Goal: Communication & Community: Answer question/provide support

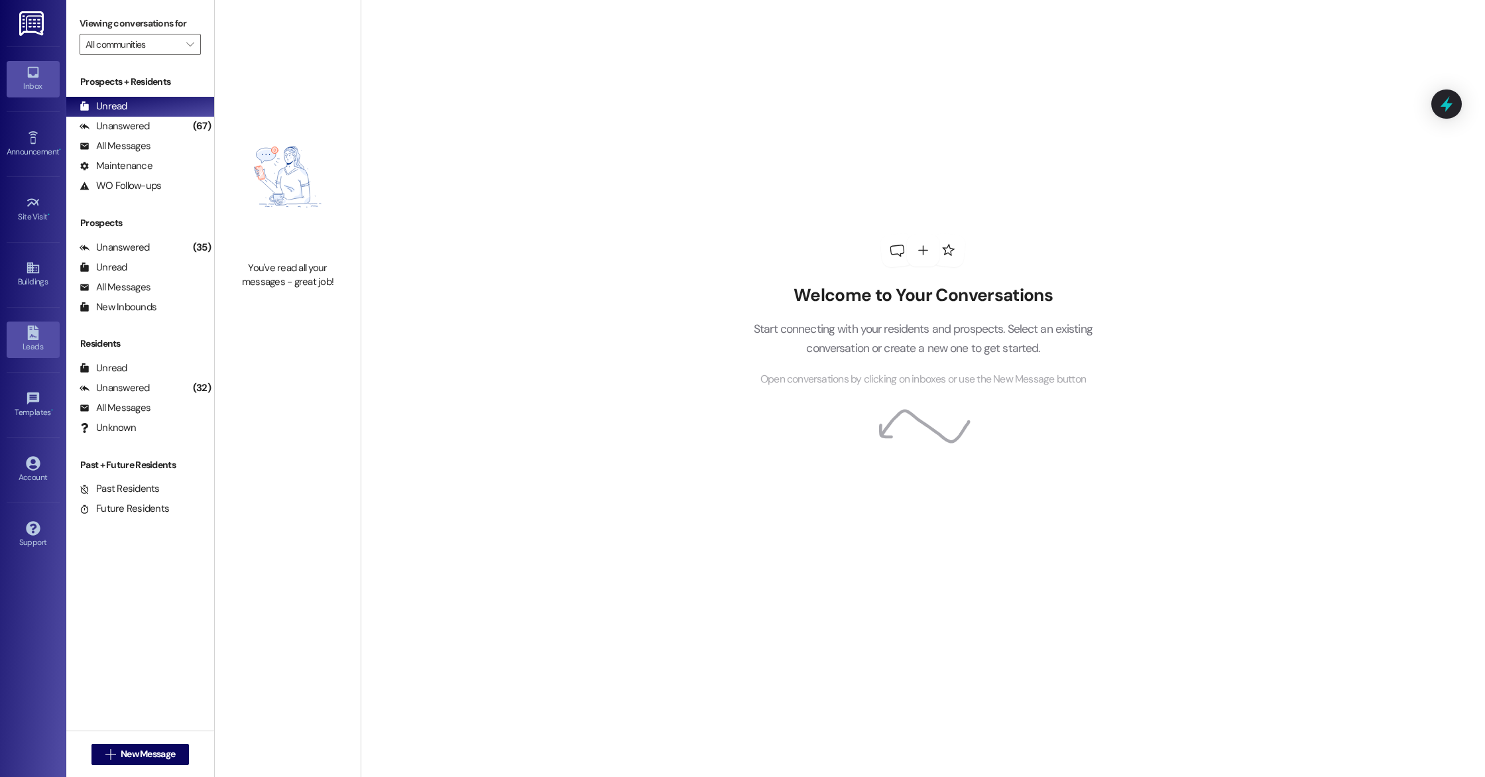
click at [32, 328] on icon at bounding box center [32, 332] width 11 height 15
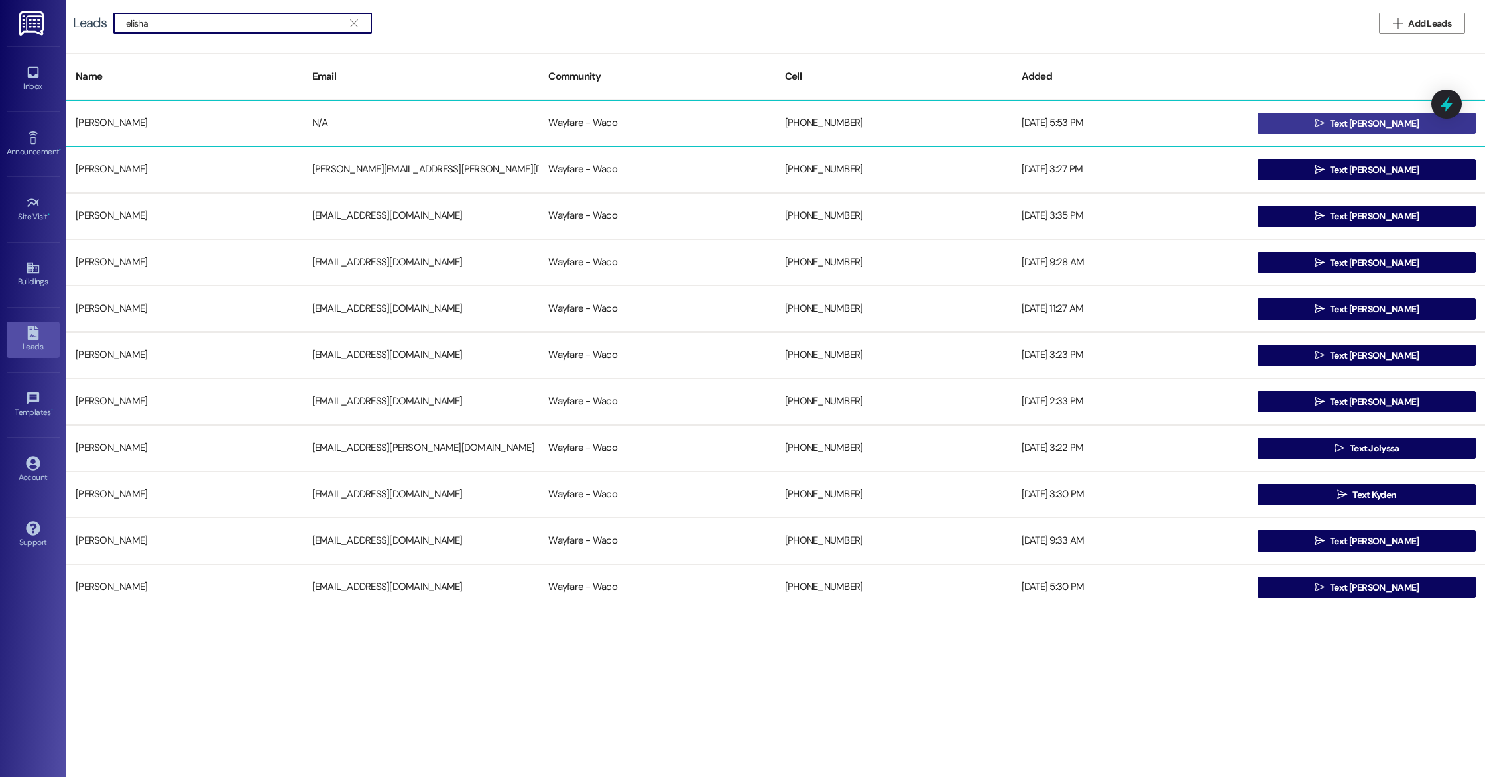
type input "elisha"
click at [1314, 121] on button " Text [PERSON_NAME]" at bounding box center [1366, 123] width 218 height 21
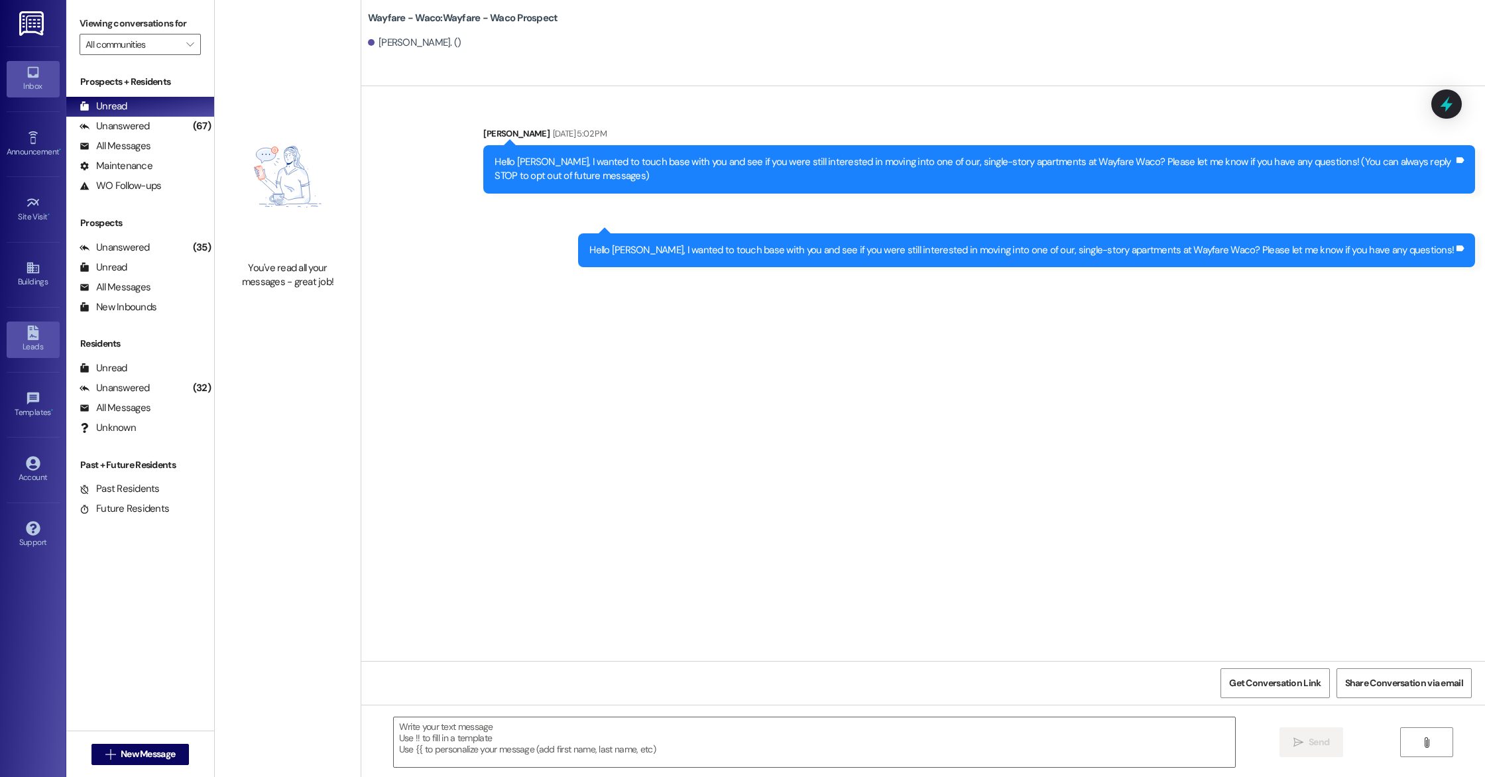
click at [42, 333] on link "Leads" at bounding box center [33, 339] width 53 height 36
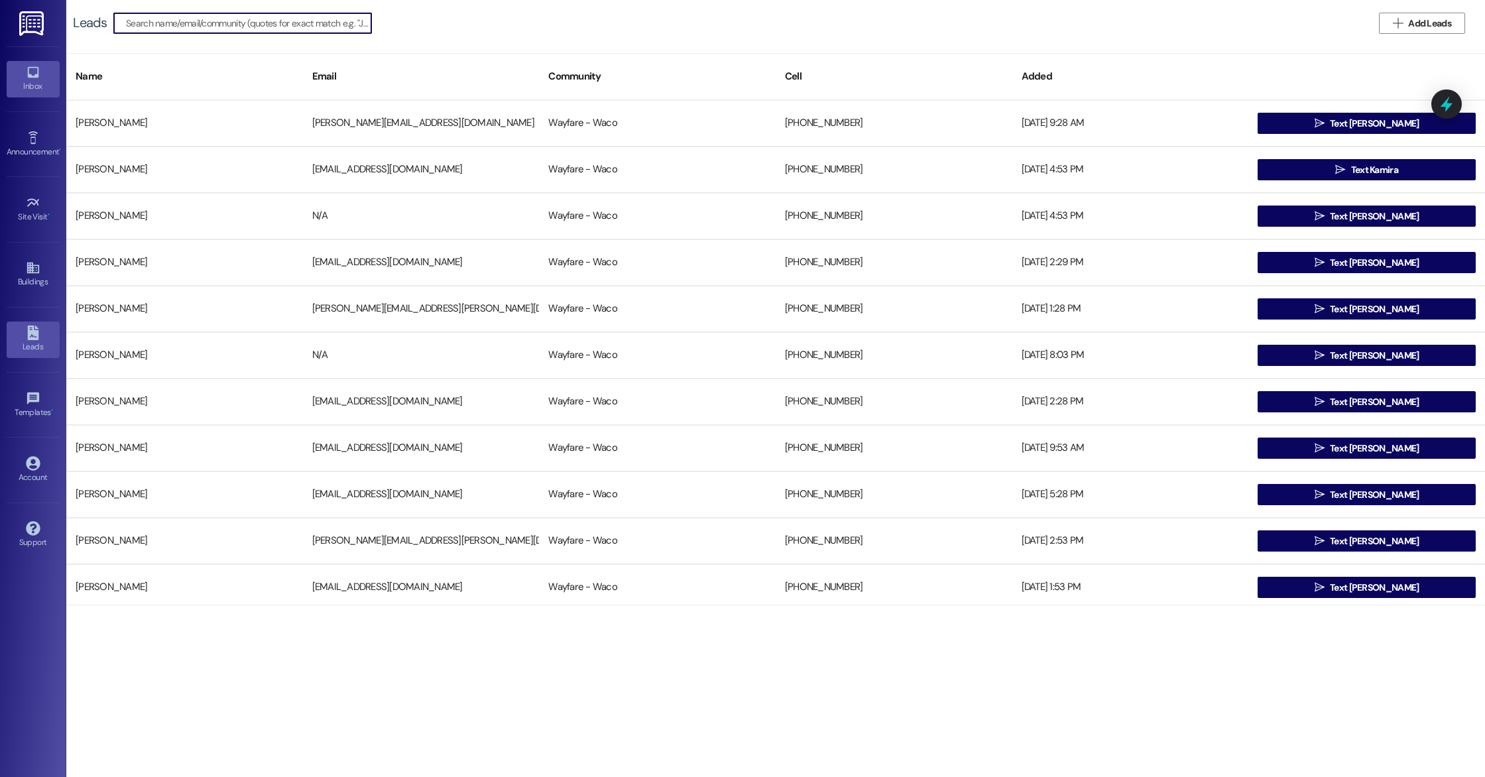
click at [41, 78] on link "Inbox" at bounding box center [33, 79] width 53 height 36
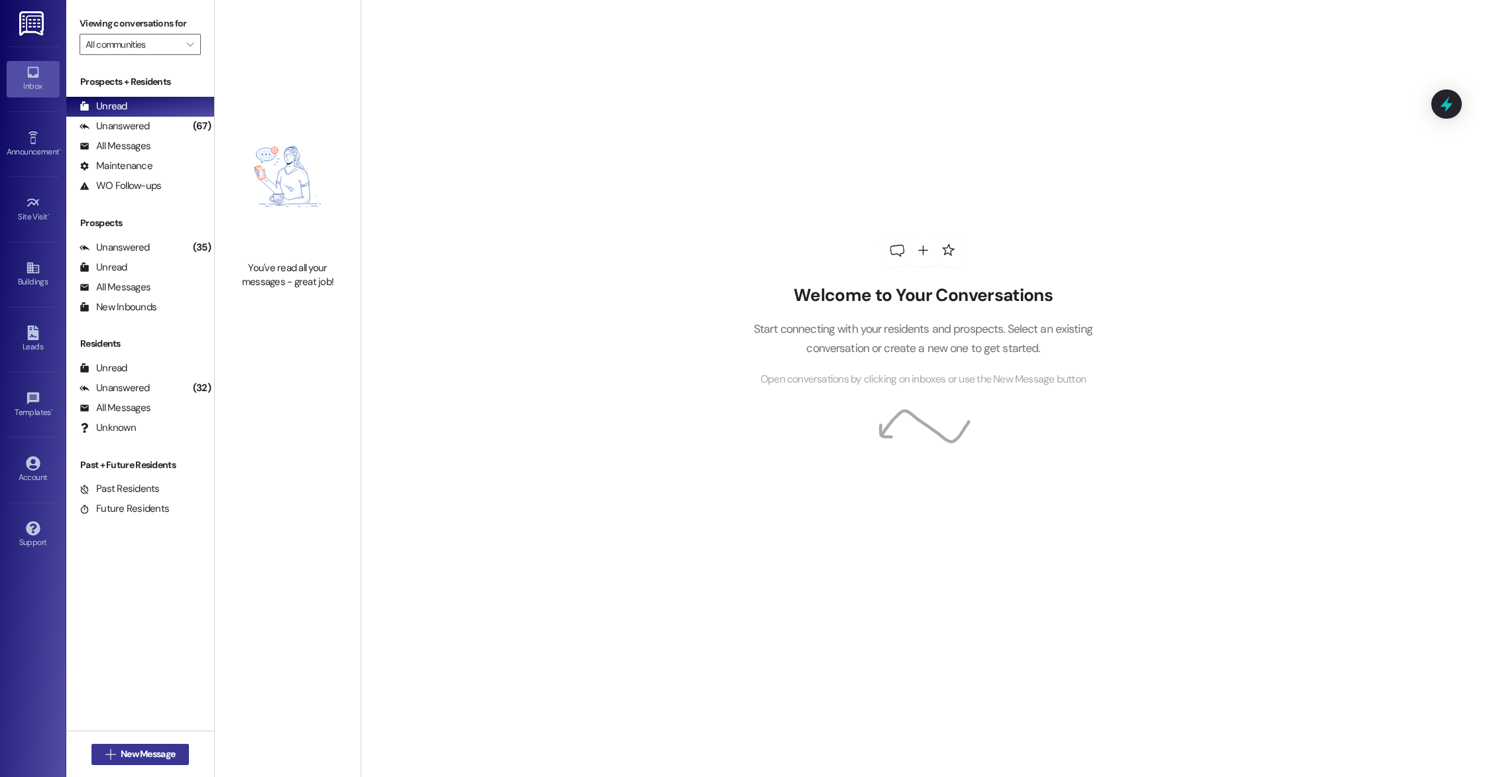
click at [121, 758] on span "New Message" at bounding box center [148, 754] width 54 height 14
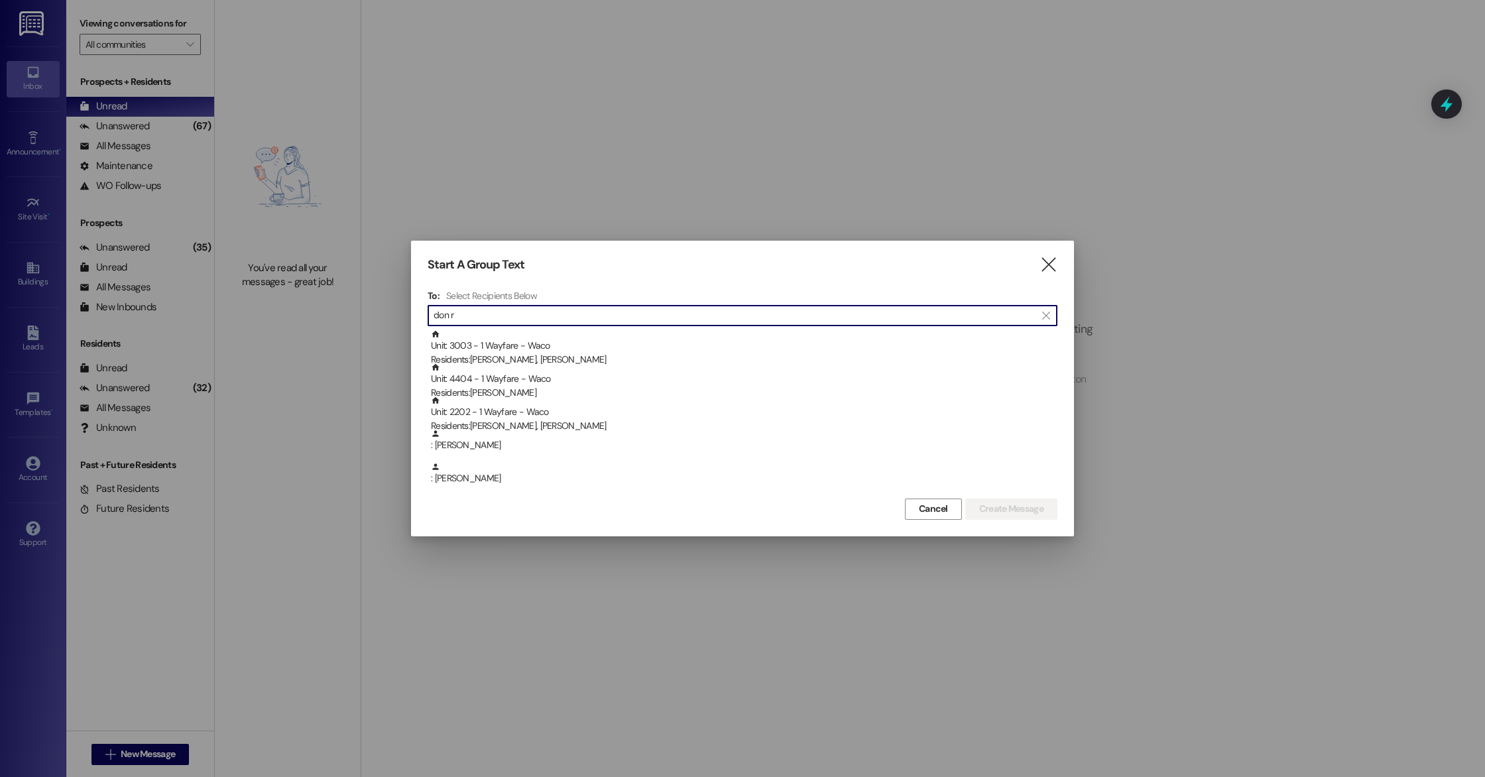
type input "don r"
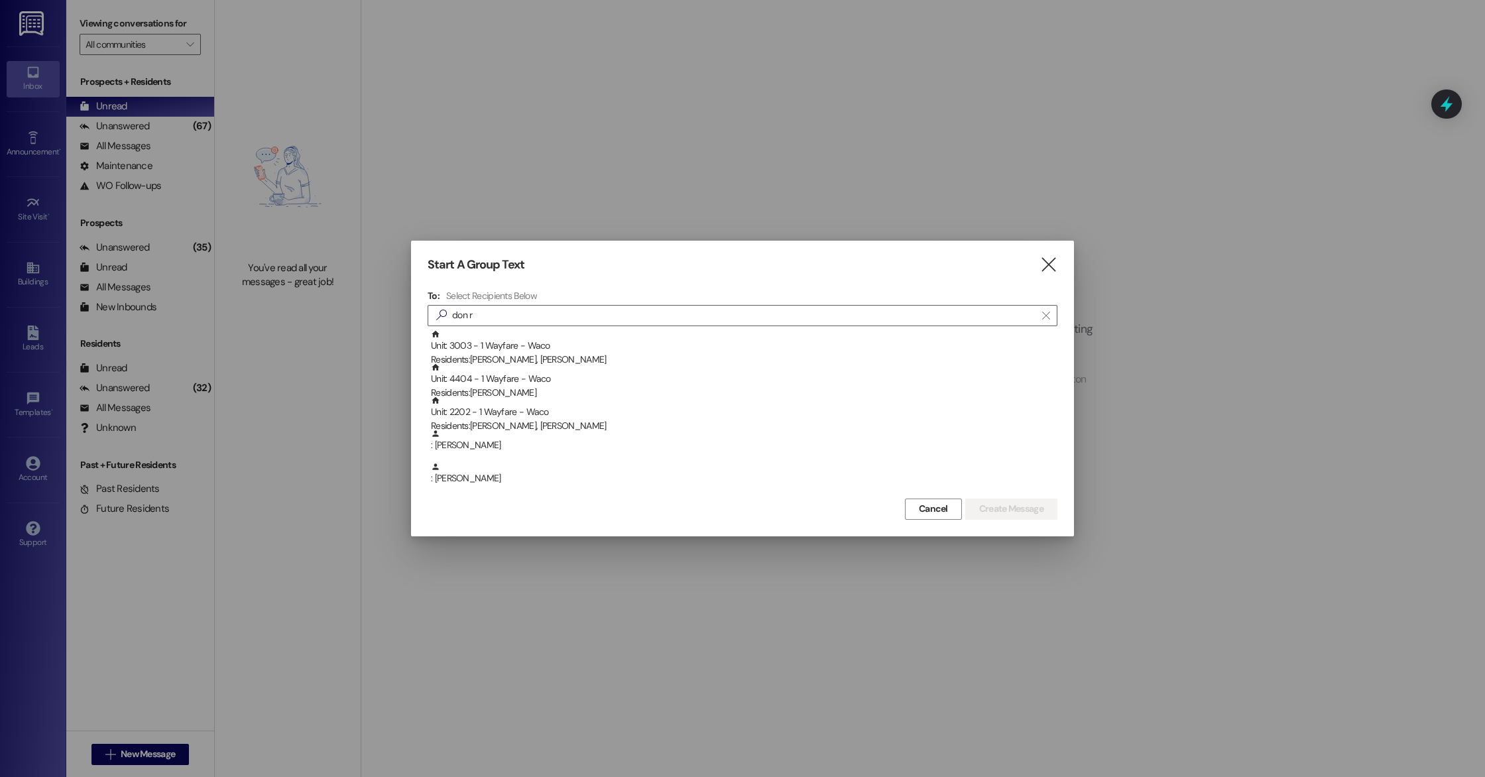
click at [1046, 276] on div "Start A Group Text  To: Select Recipients Below  don r  Unit: 3003 - 1 Wayfa…" at bounding box center [742, 388] width 663 height 295
click at [1049, 260] on icon "" at bounding box center [1048, 265] width 18 height 14
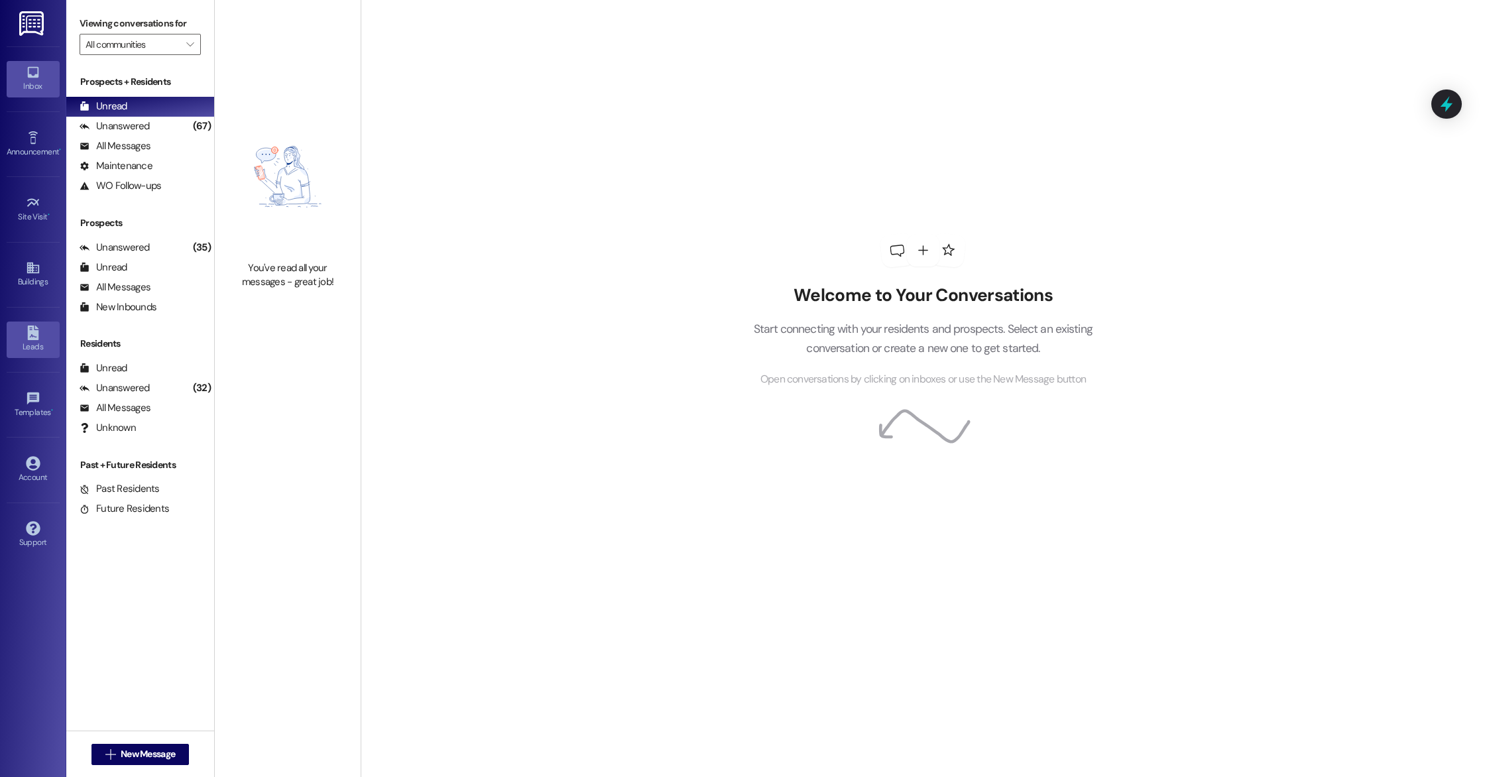
click at [28, 357] on link "Leads" at bounding box center [33, 339] width 53 height 36
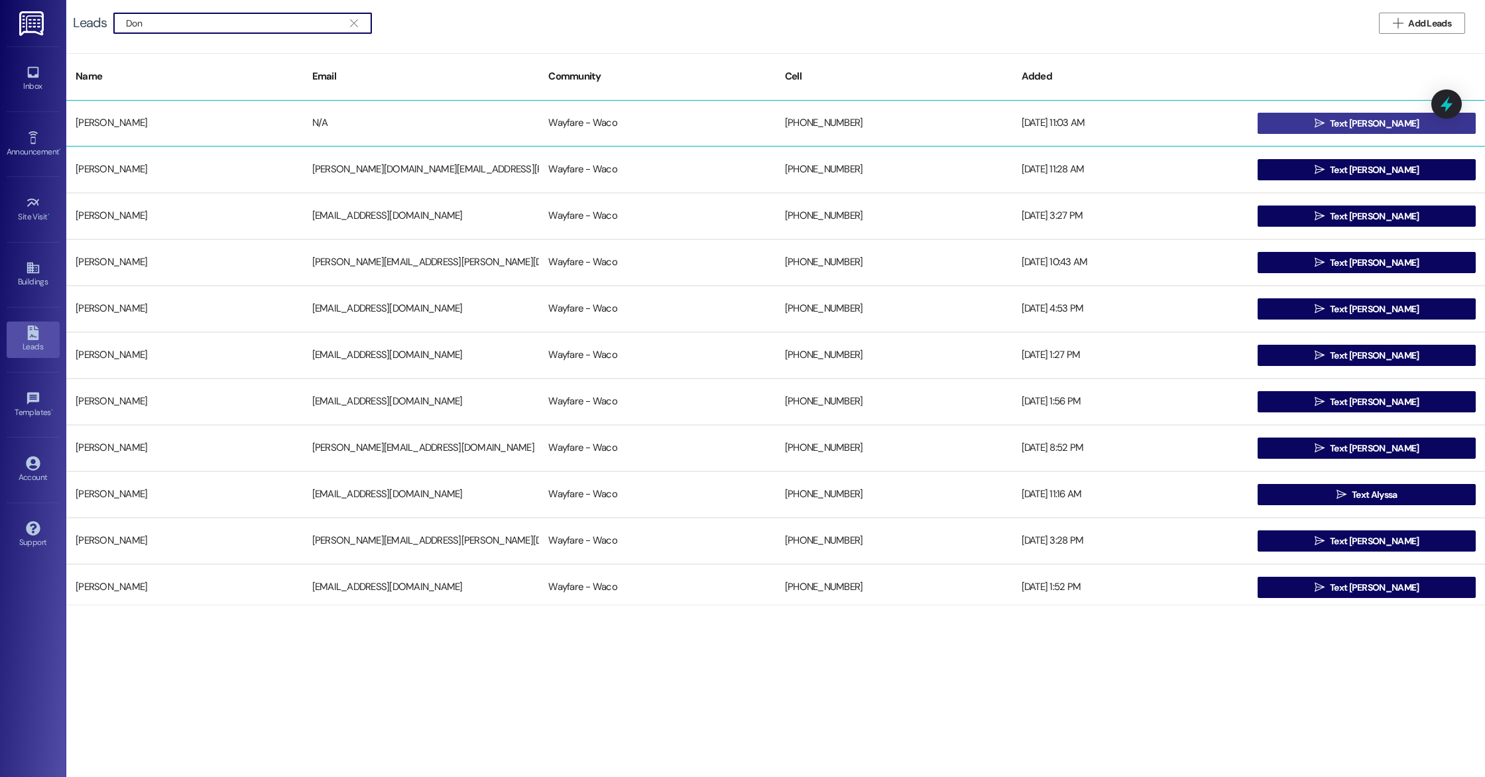
type input "Don"
click at [1369, 124] on span "Text [PERSON_NAME]" at bounding box center [1374, 124] width 89 height 14
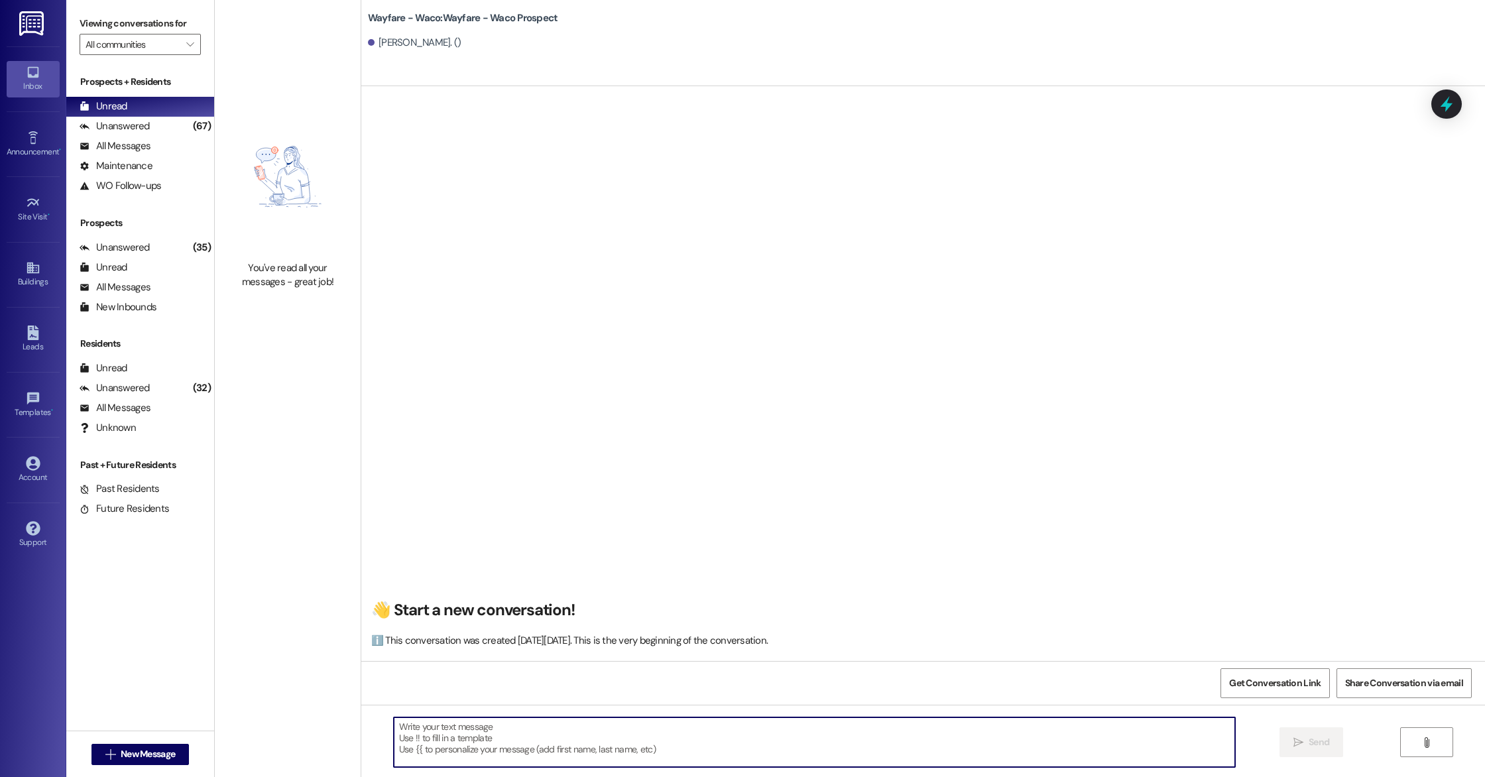
click at [516, 731] on textarea at bounding box center [814, 742] width 841 height 50
paste textarea "Hello (__), I wanted to see if you were still interested in scheduling a tour f…"
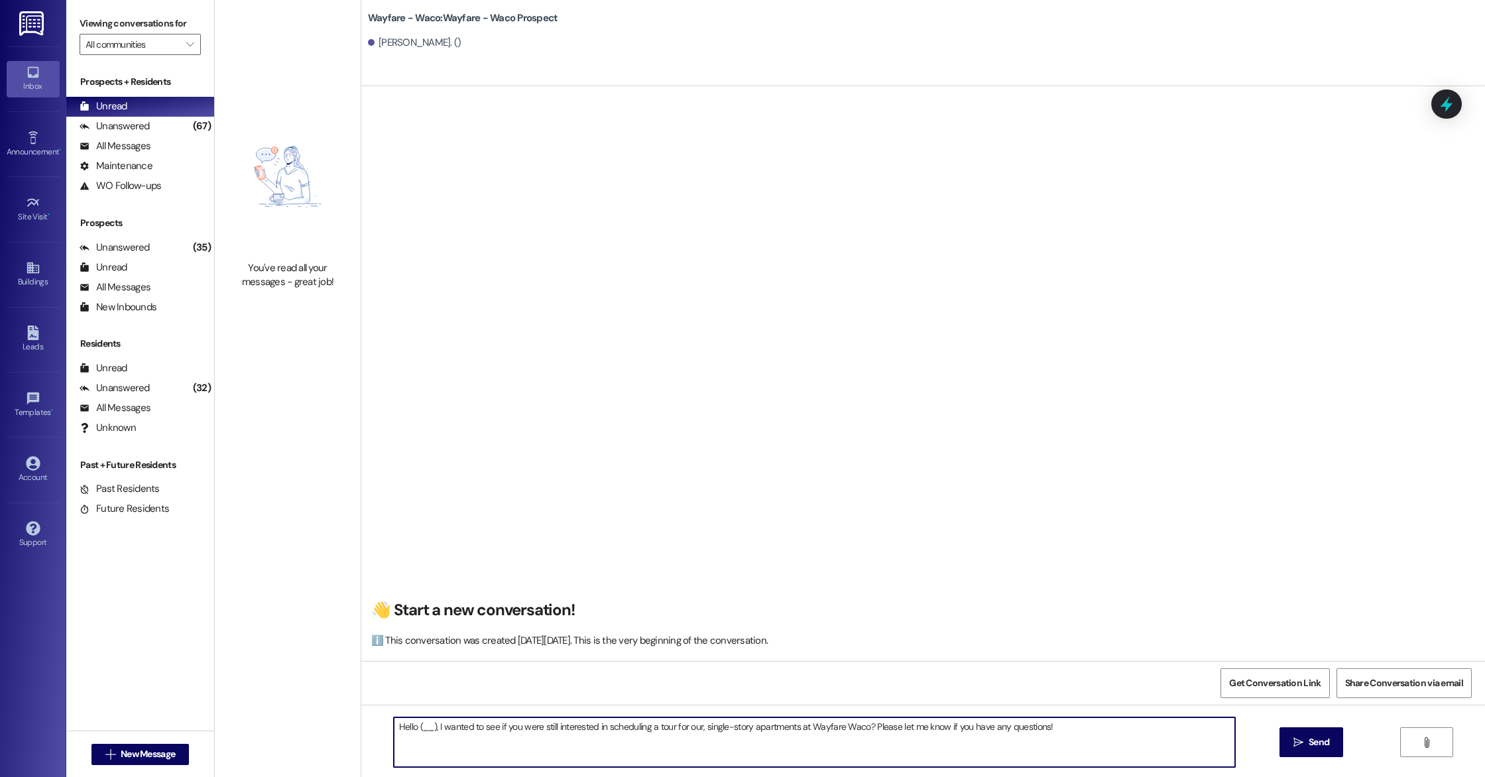
click at [424, 726] on textarea "Hello (__), I wanted to see if you were still interested in scheduling a tour f…" at bounding box center [814, 742] width 841 height 50
type textarea "Hello [PERSON_NAME], I wanted to see if you were still interested in scheduling…"
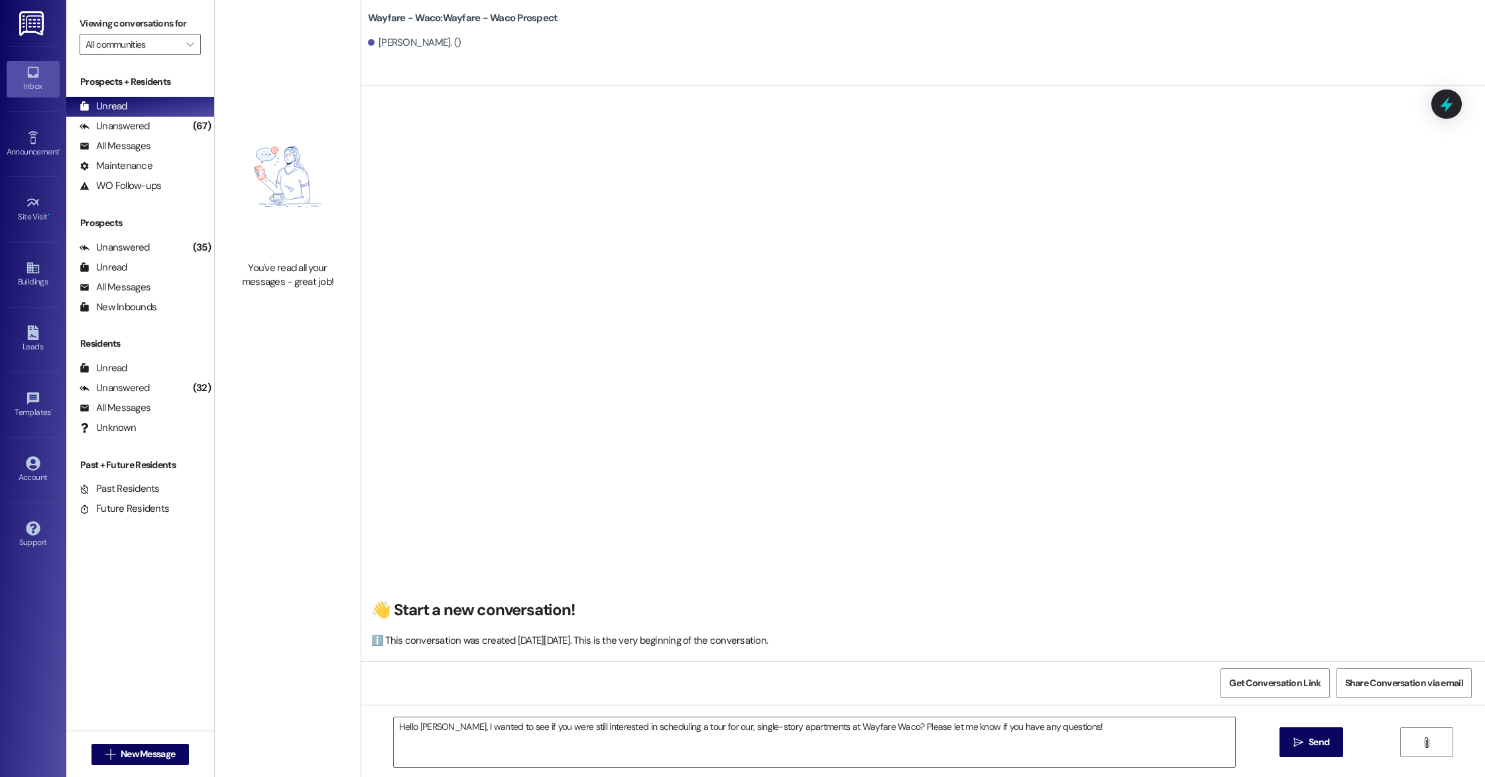
click at [1313, 762] on div "Hello [PERSON_NAME], I wanted to see if you were still interested in scheduling…" at bounding box center [923, 754] width 1124 height 99
click at [1316, 740] on span "Send" at bounding box center [1318, 742] width 21 height 14
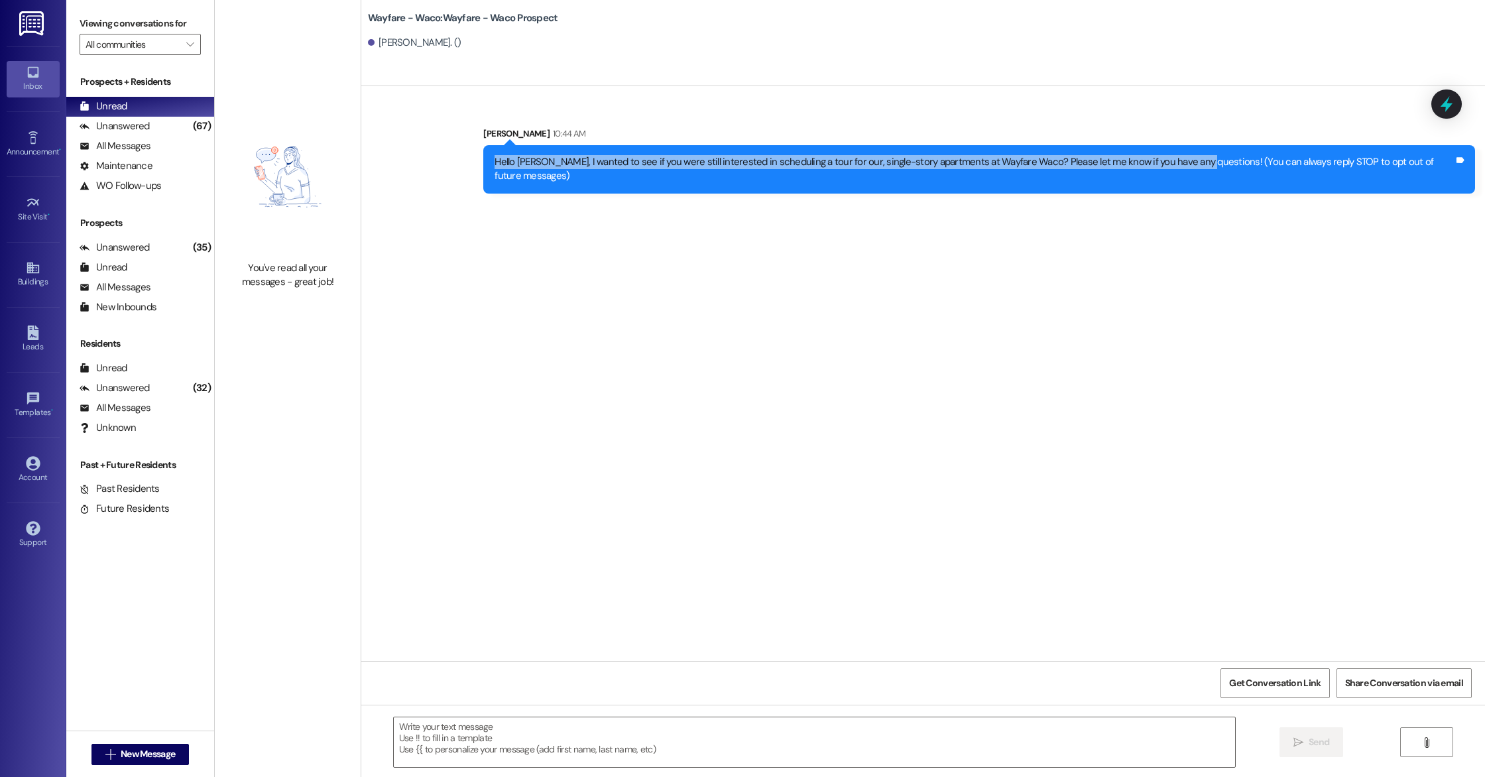
drag, startPoint x: 520, startPoint y: 158, endPoint x: 1211, endPoint y: 165, distance: 691.4
click at [1211, 165] on div "Hello [PERSON_NAME], I wanted to see if you were still interested in scheduling…" at bounding box center [973, 169] width 959 height 29
copy div "Hello [PERSON_NAME], I wanted to see if you were still interested in scheduling…"
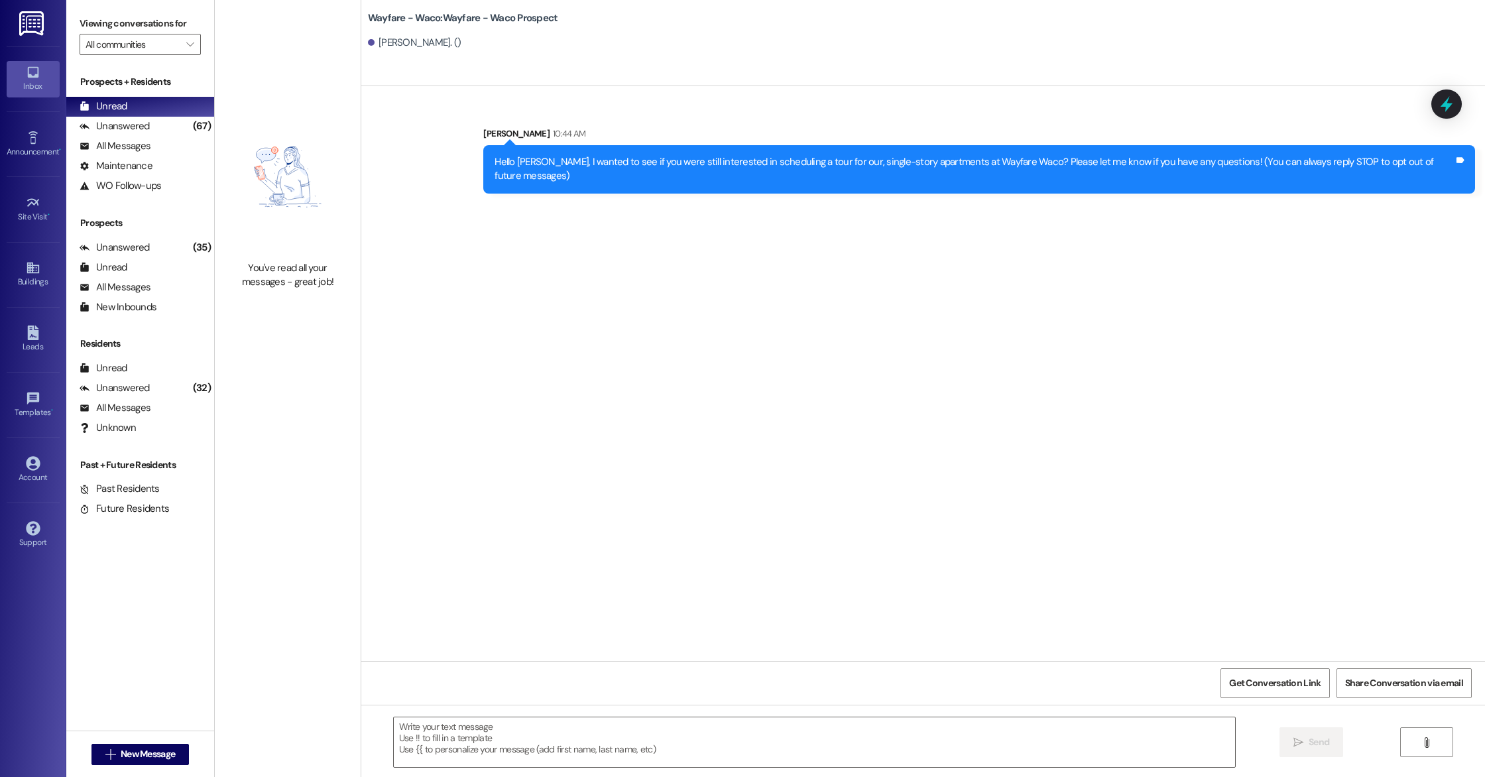
click at [396, 306] on div "Sent via SMS [PERSON_NAME] 10:44 AM Hello [PERSON_NAME], I wanted to see if you…" at bounding box center [923, 373] width 1124 height 575
click at [42, 341] on div "Leads" at bounding box center [33, 346] width 66 height 13
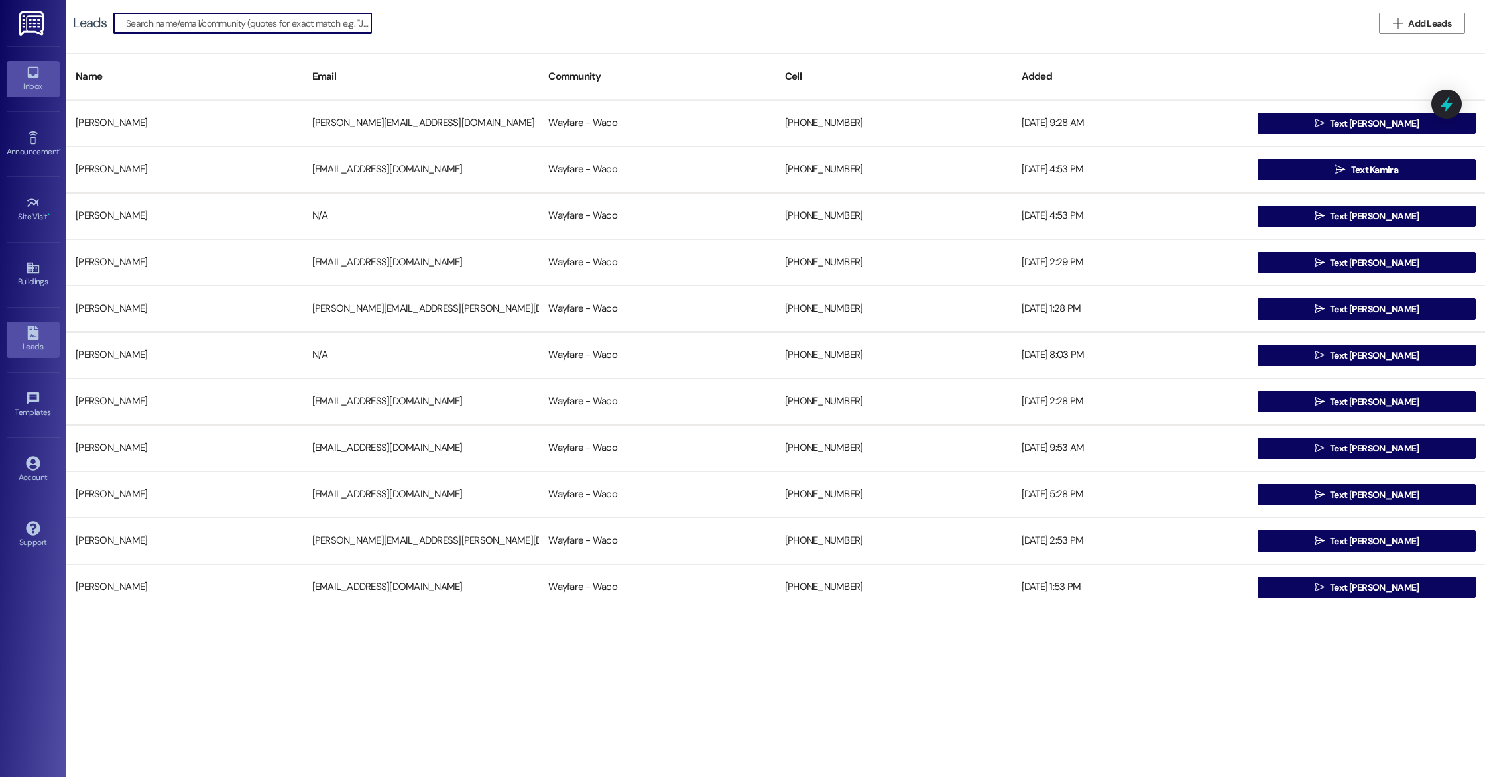
click at [35, 84] on div "Inbox" at bounding box center [33, 86] width 66 height 13
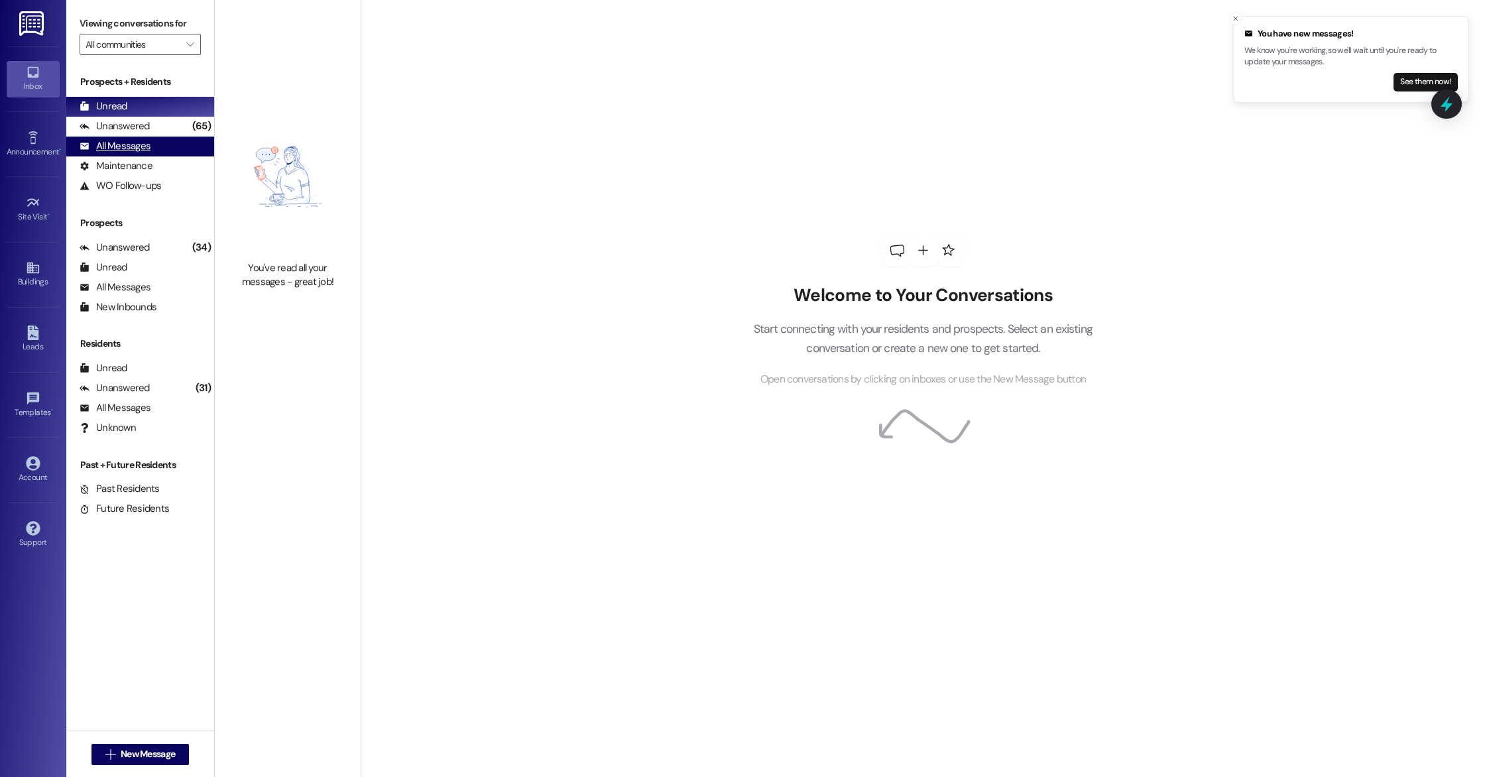
click at [126, 141] on div "All Messages" at bounding box center [115, 146] width 71 height 14
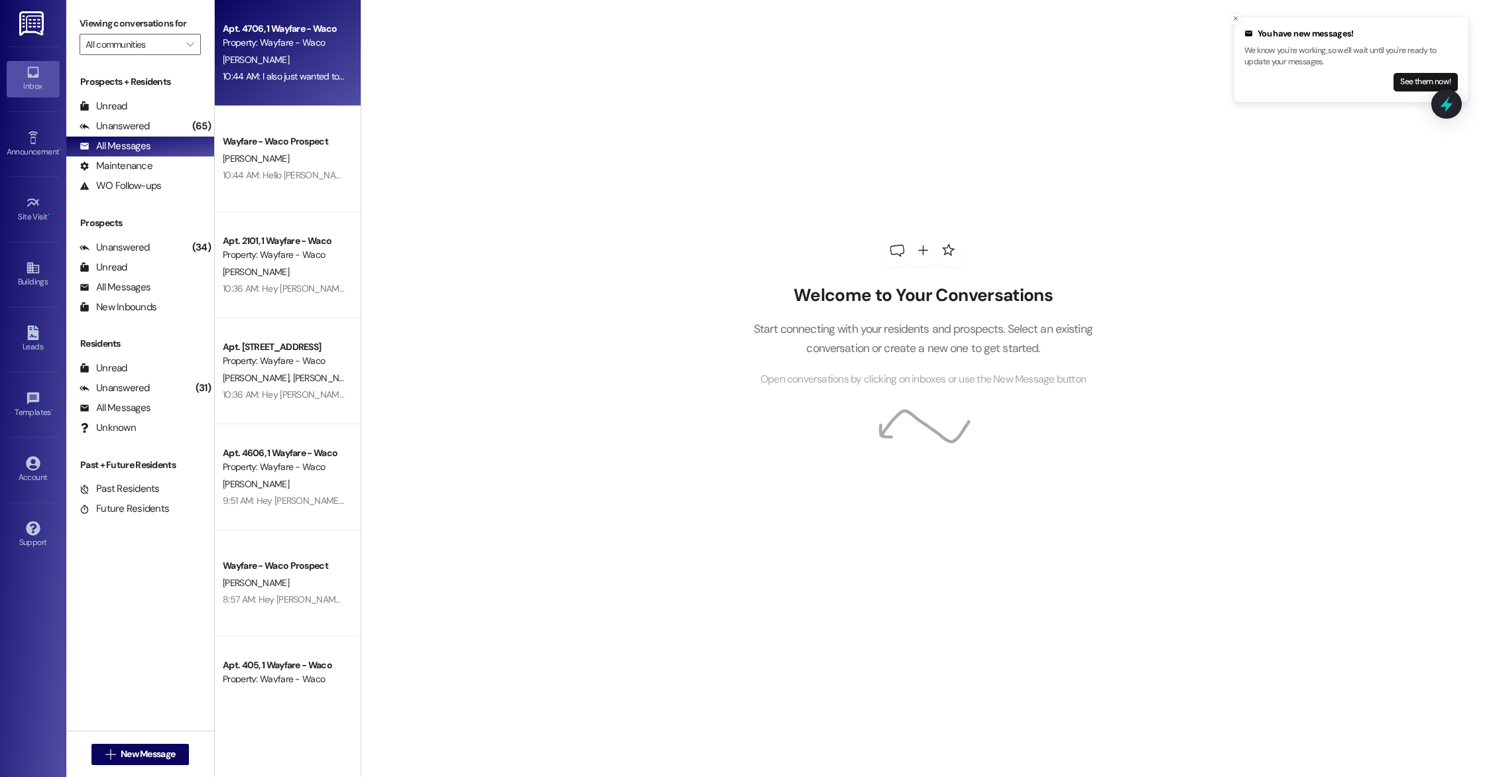
click at [293, 54] on div "[PERSON_NAME]" at bounding box center [283, 60] width 125 height 17
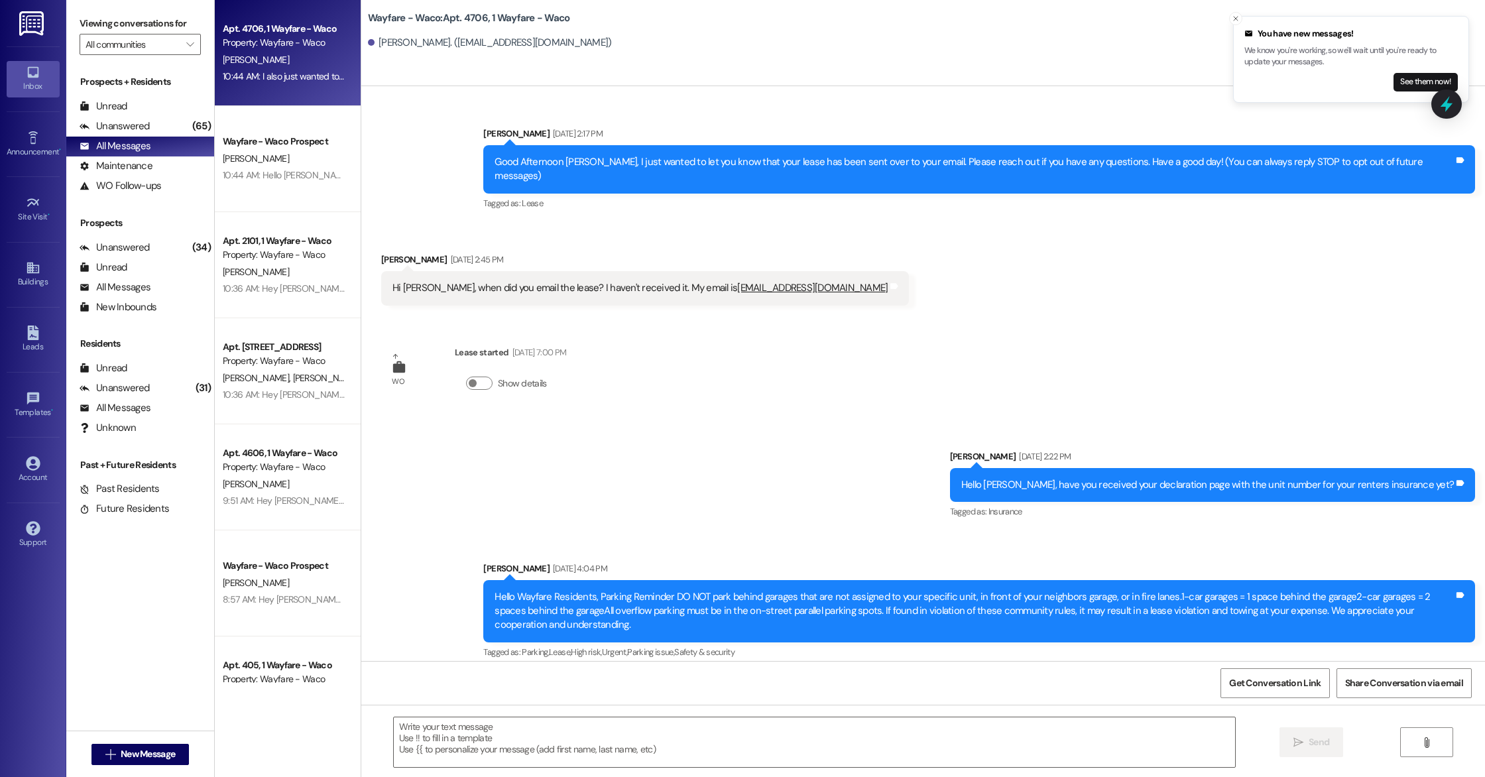
scroll to position [450, 0]
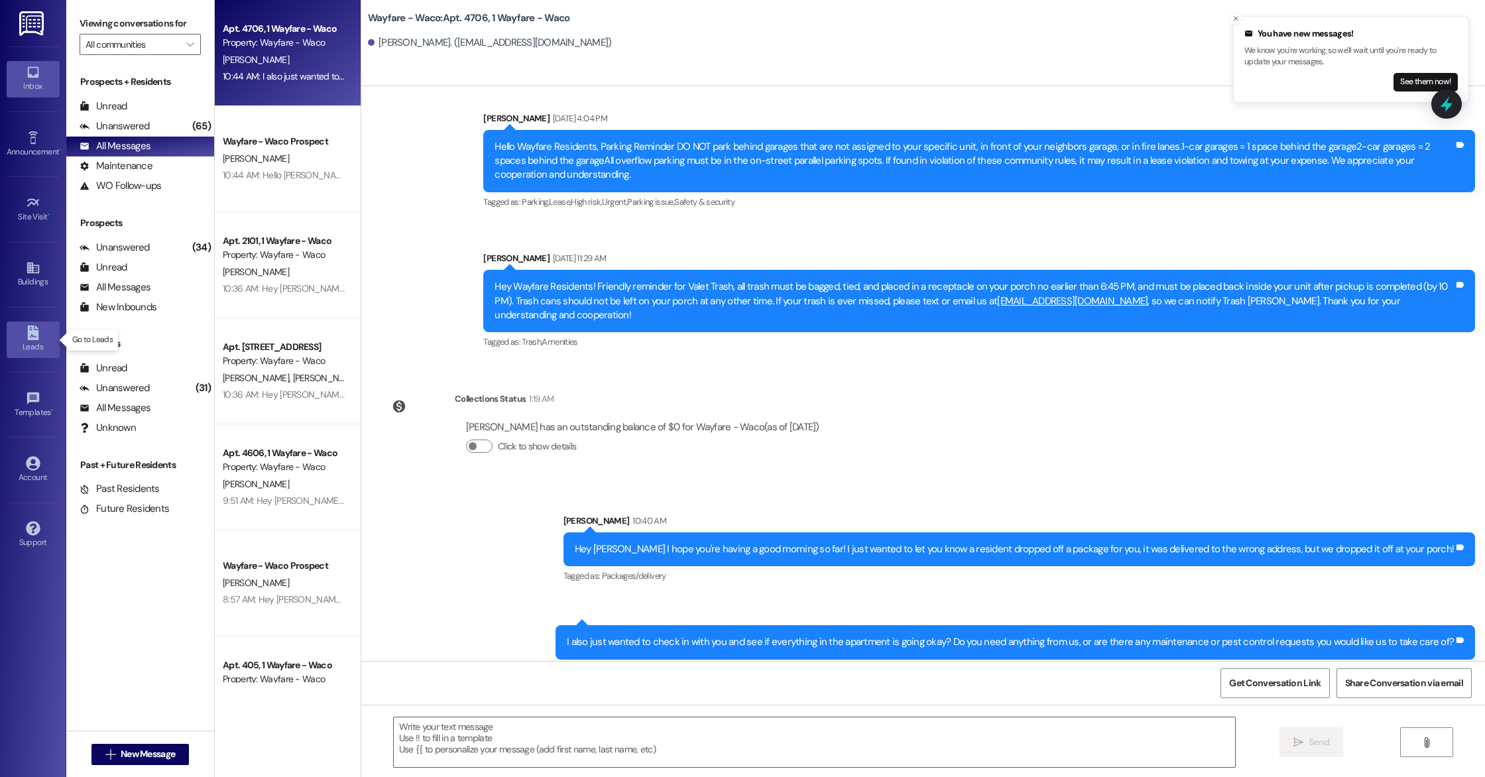
click at [27, 339] on icon at bounding box center [32, 332] width 11 height 15
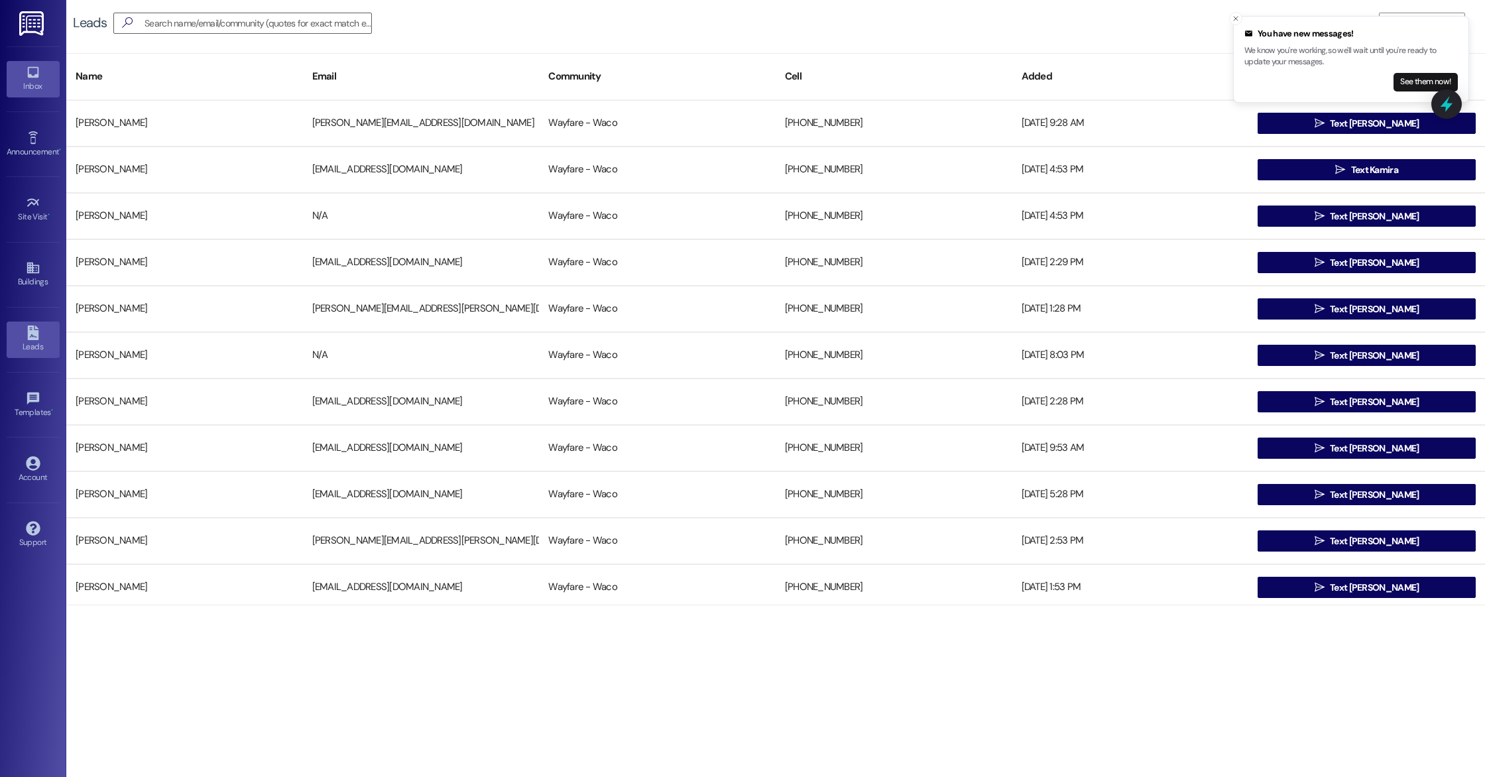
click at [27, 91] on div "Inbox" at bounding box center [33, 86] width 66 height 13
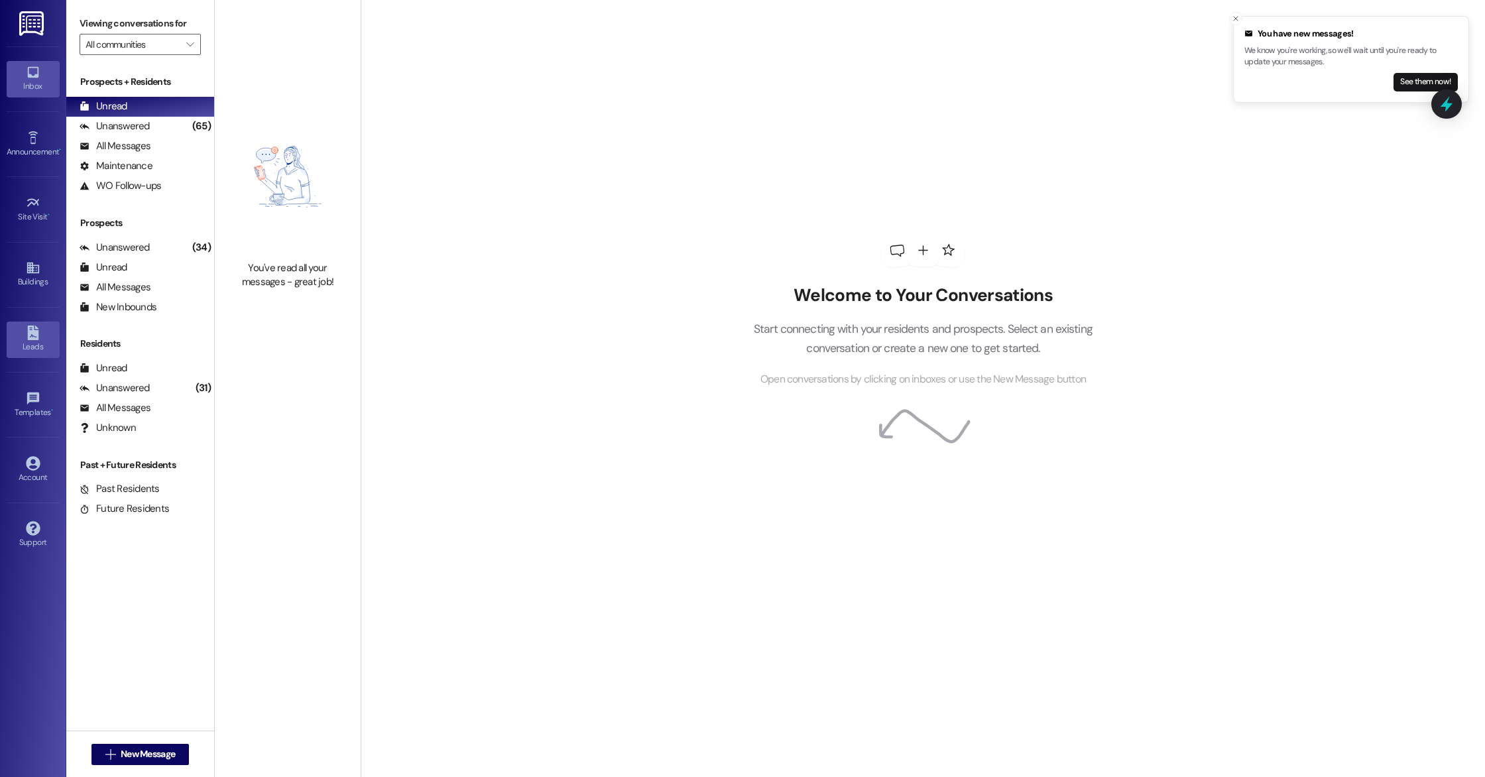
click at [36, 345] on div "Leads" at bounding box center [33, 346] width 66 height 13
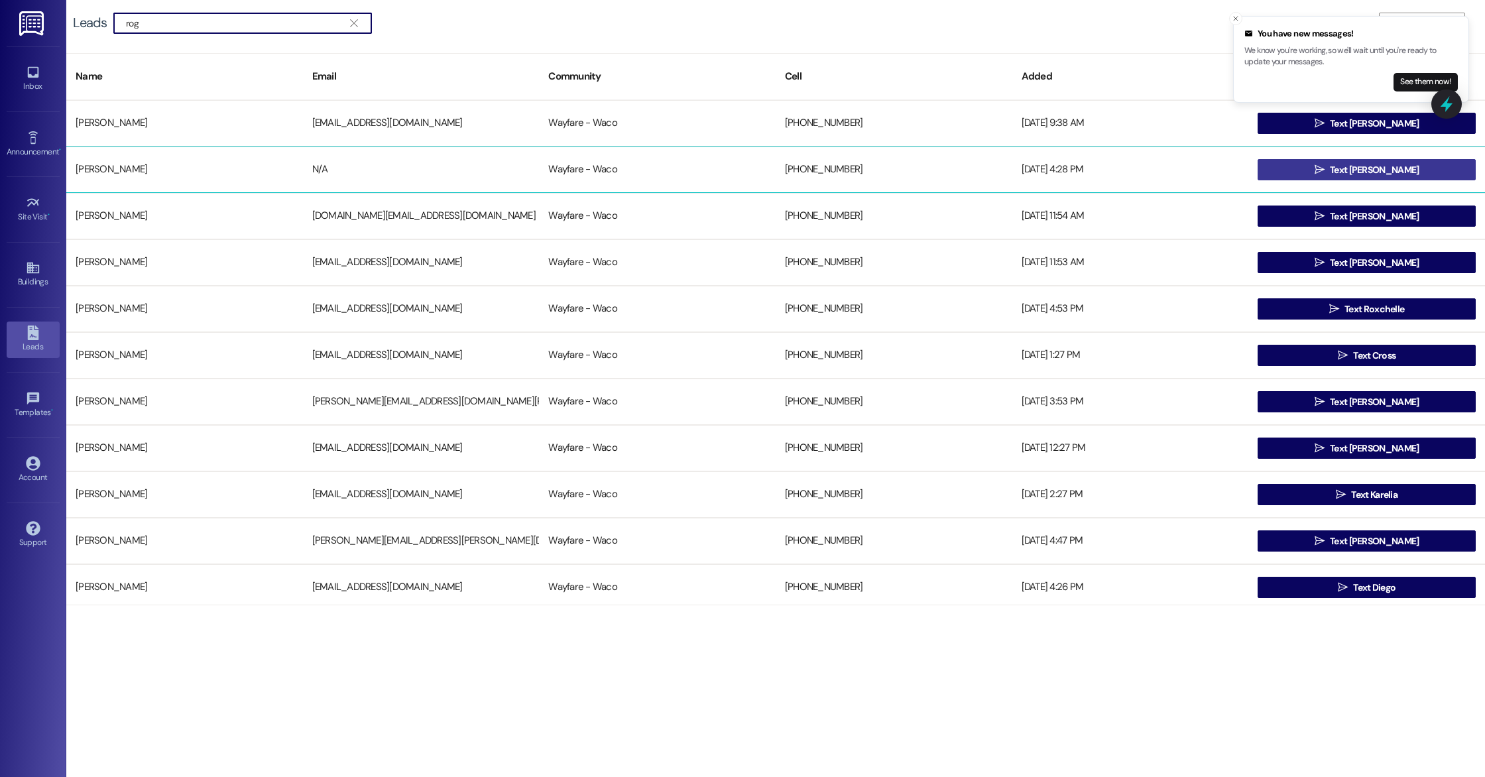
type input "rog"
click at [1359, 174] on span "Text [PERSON_NAME]" at bounding box center [1374, 170] width 89 height 14
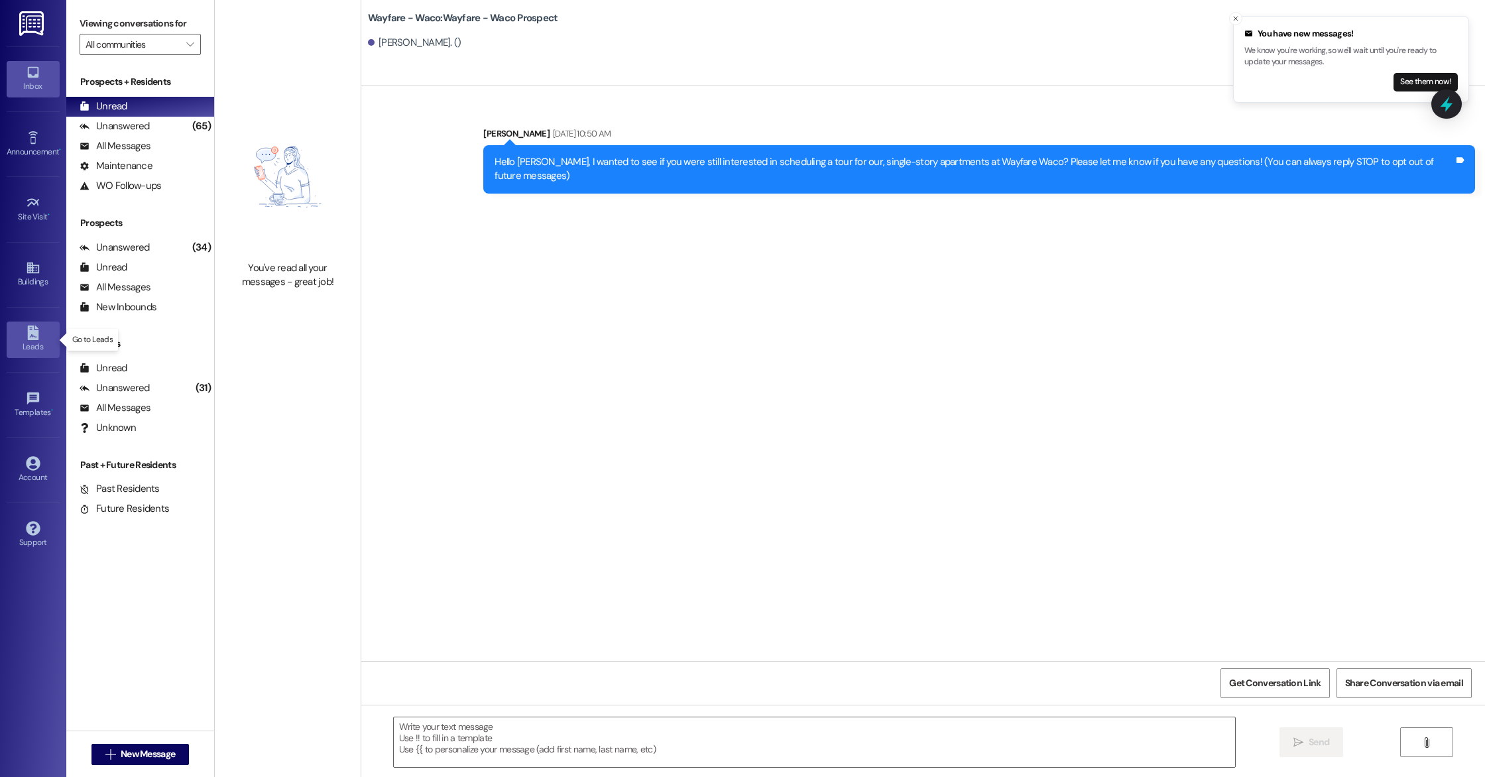
click at [30, 348] on div "Leads" at bounding box center [33, 346] width 66 height 13
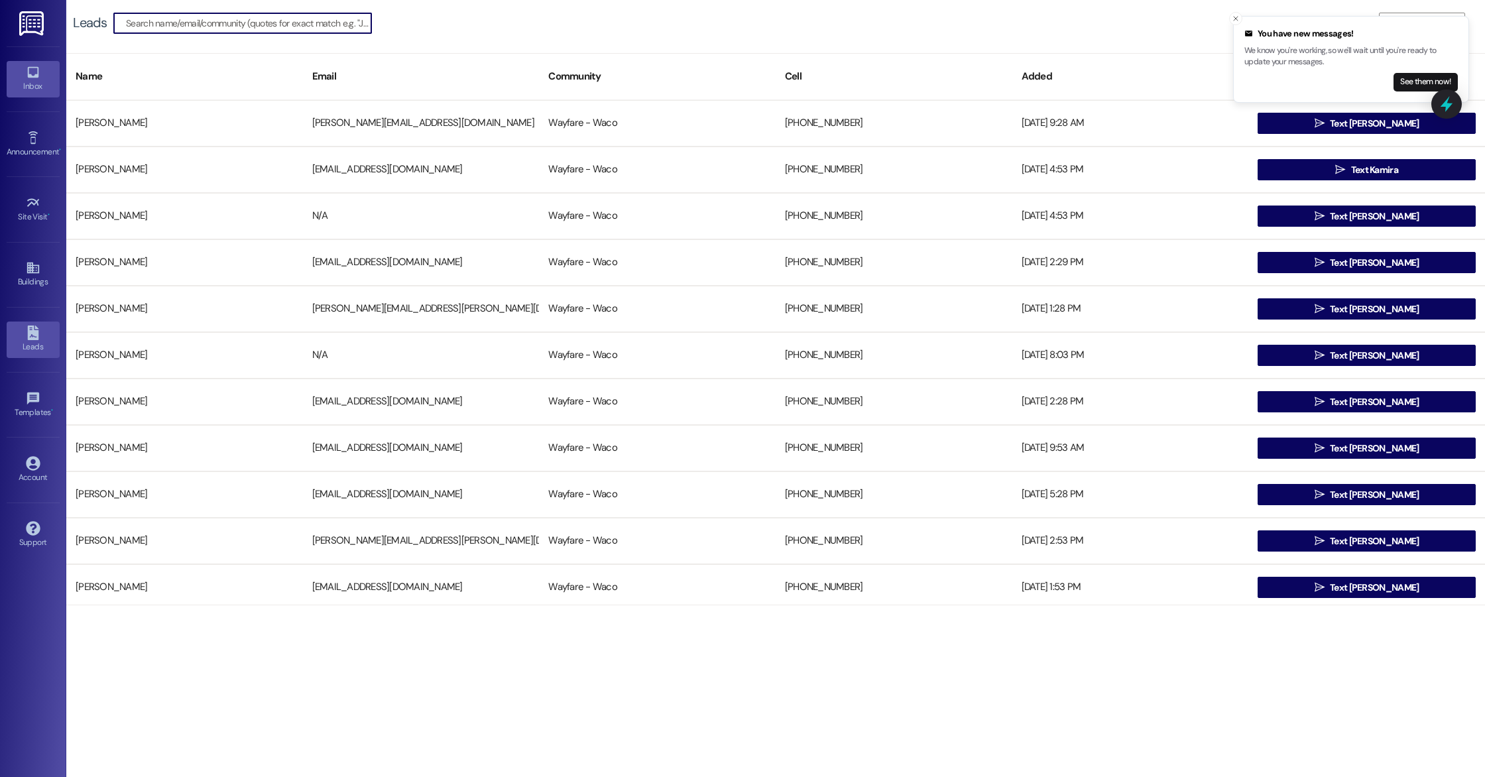
click at [31, 85] on div "Inbox" at bounding box center [33, 86] width 66 height 13
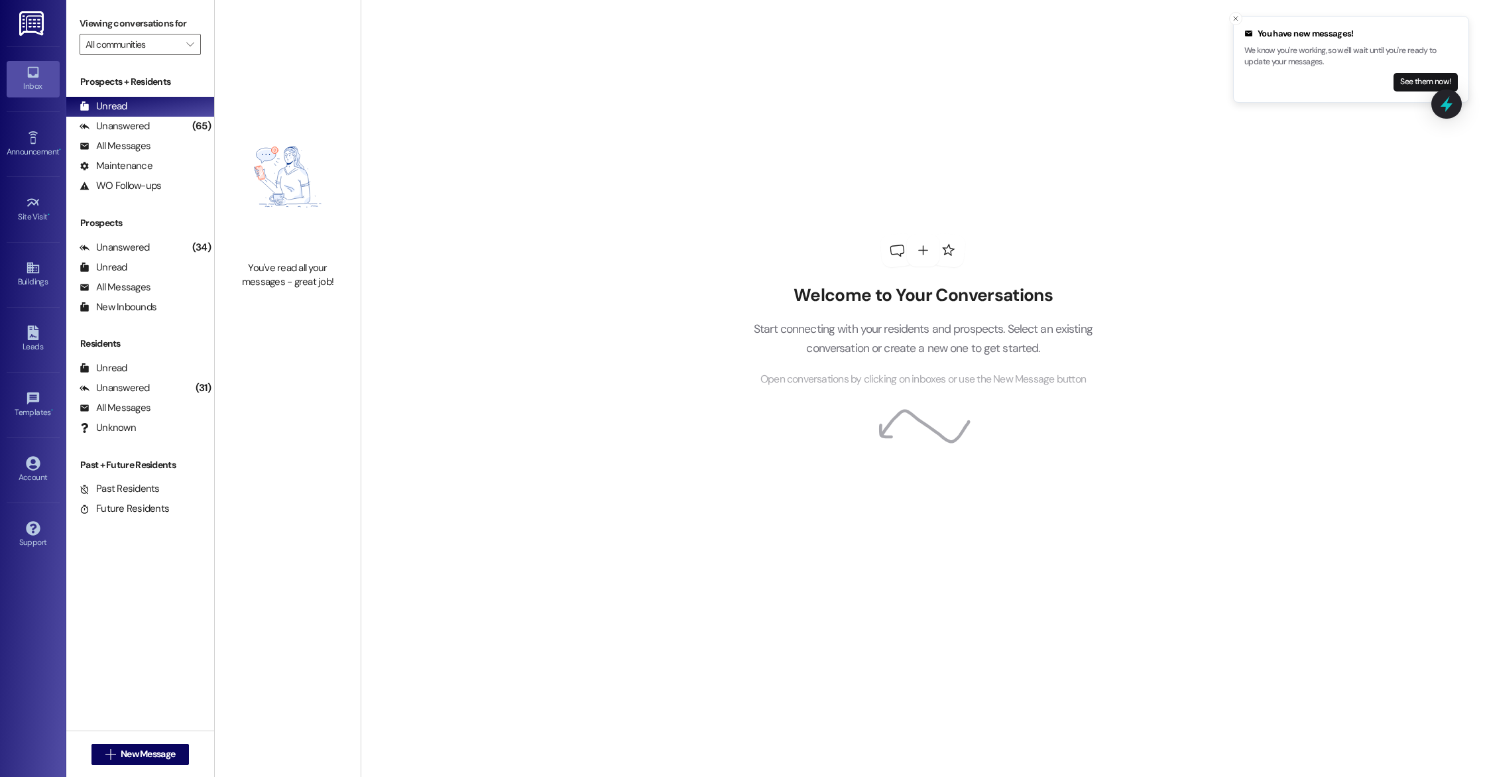
click at [126, 765] on div " New Message" at bounding box center [140, 754] width 98 height 33
click at [129, 760] on span "New Message" at bounding box center [148, 754] width 54 height 14
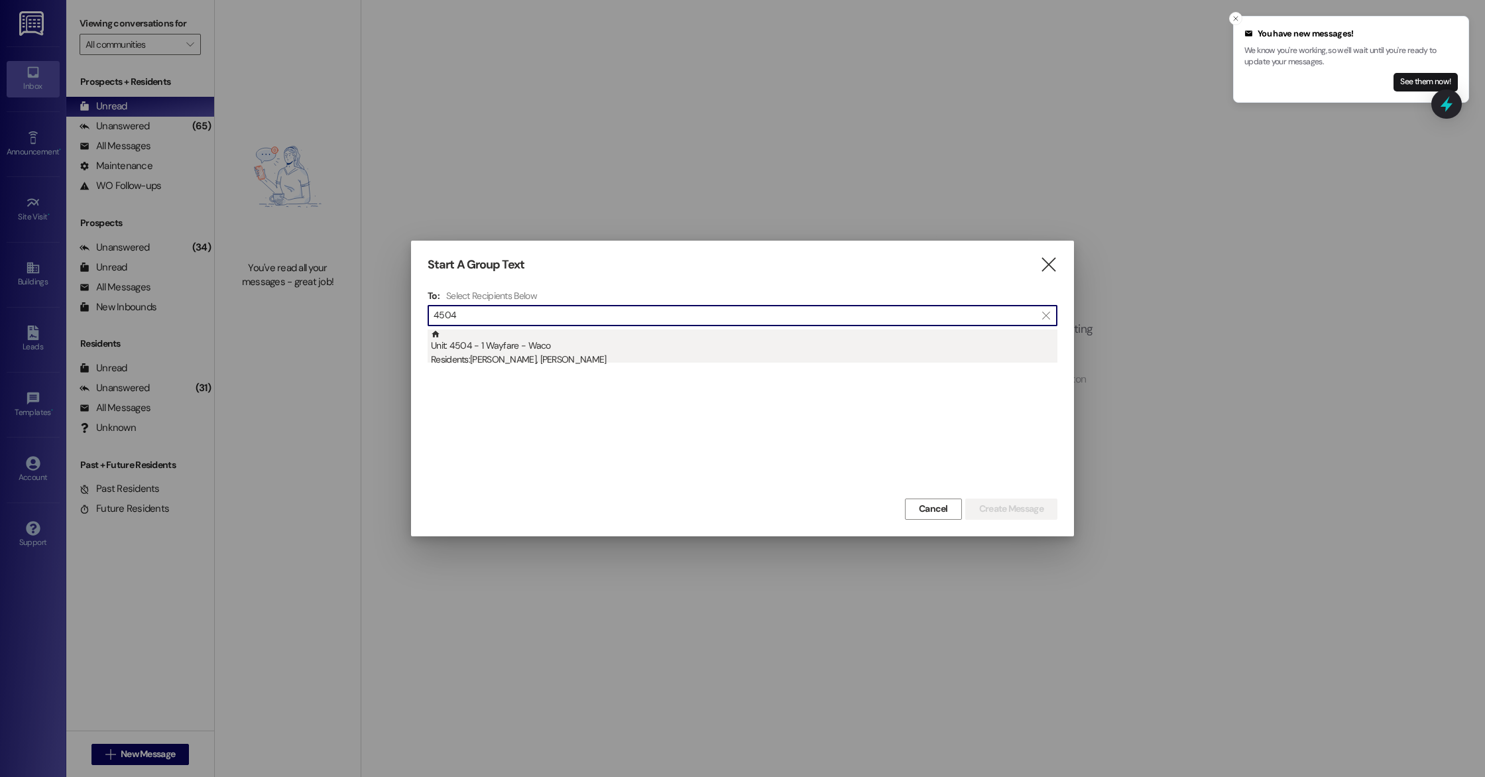
type input "4504"
click at [528, 365] on div "Residents: [PERSON_NAME], [PERSON_NAME]" at bounding box center [744, 360] width 626 height 14
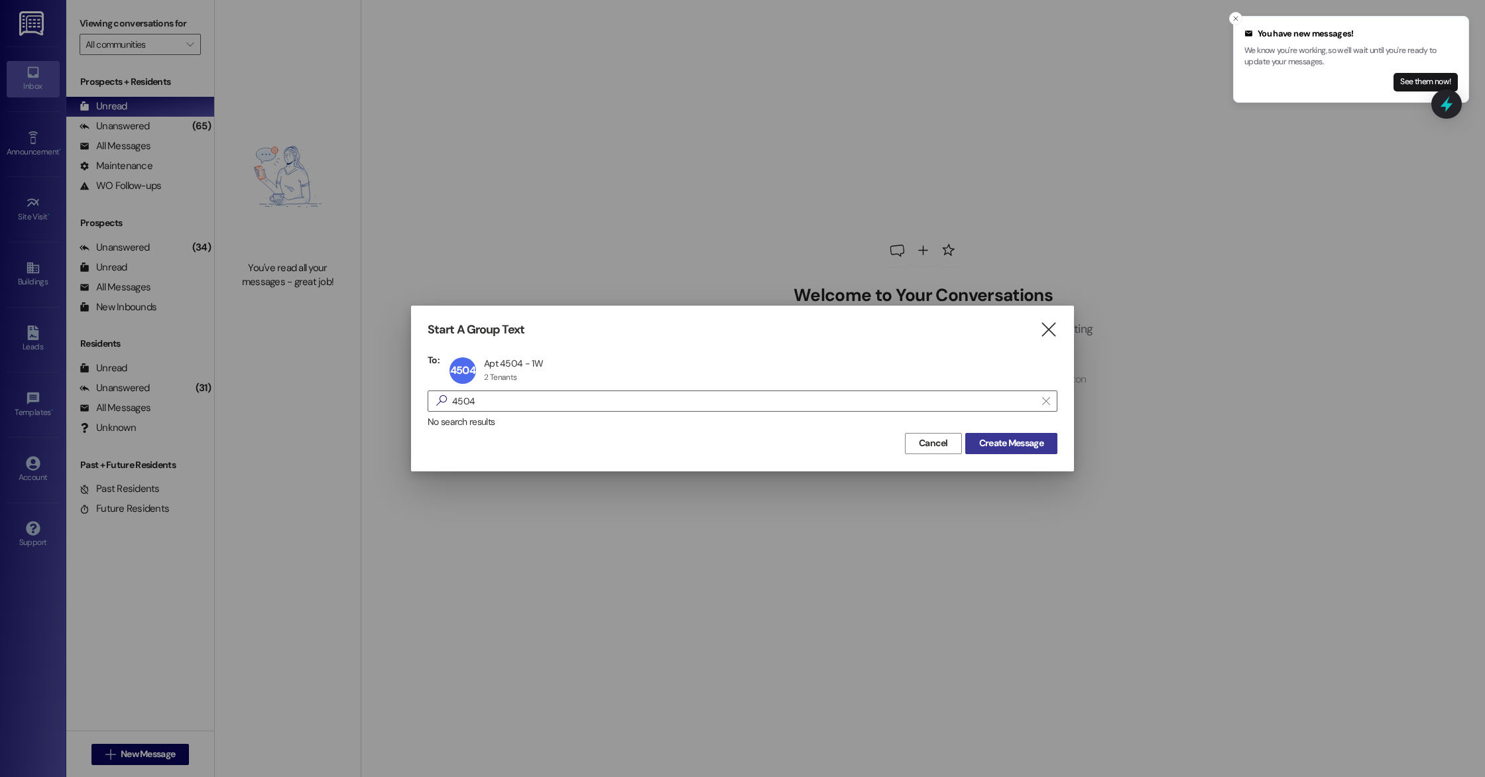
click at [1015, 447] on span "Create Message" at bounding box center [1011, 443] width 64 height 14
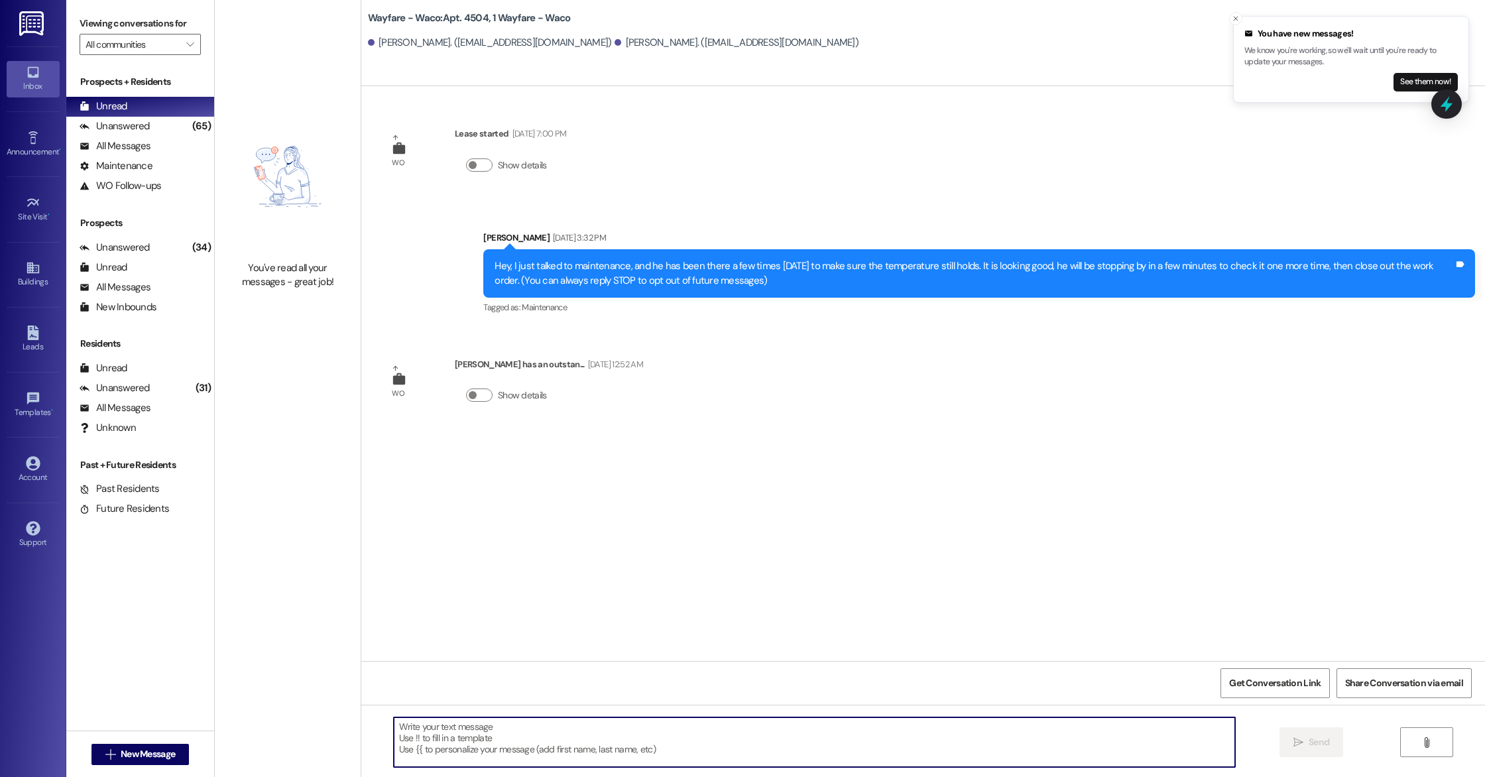
click at [709, 749] on textarea at bounding box center [814, 742] width 841 height 50
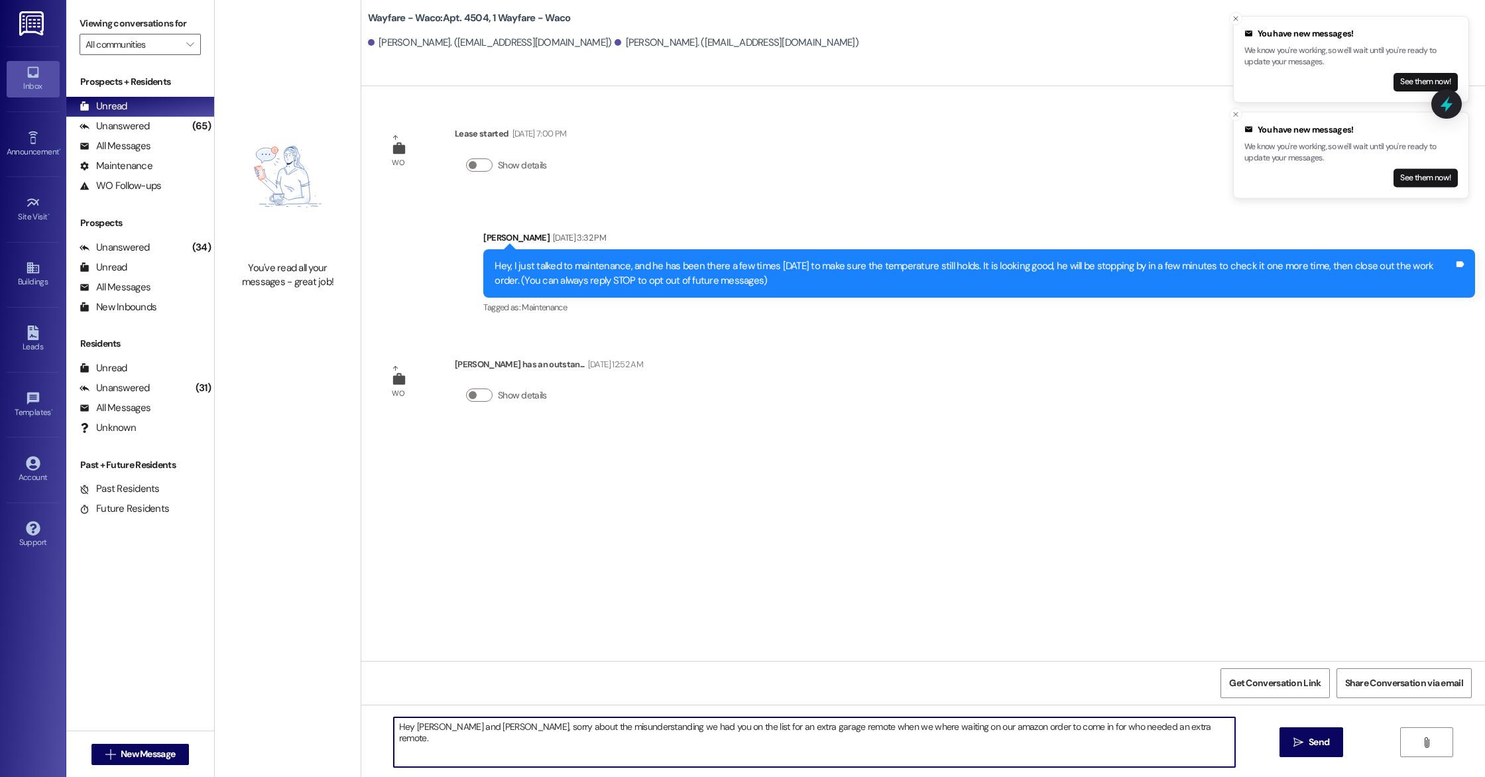
click at [493, 727] on textarea "Hey [PERSON_NAME] and [PERSON_NAME], sorry about the misunderstanding we had yo…" at bounding box center [814, 742] width 841 height 50
click at [792, 744] on textarea "Hey [PERSON_NAME] and [PERSON_NAME], we just wanted to reach out and say sorry …" at bounding box center [814, 742] width 841 height 50
click at [768, 728] on textarea "Hey [PERSON_NAME] and [PERSON_NAME], we just wanted to reach out and say sorry …" at bounding box center [814, 742] width 841 height 50
click at [891, 751] on textarea "Hey [PERSON_NAME] and [PERSON_NAME], we just wanted to reach out and say sorry …" at bounding box center [814, 742] width 841 height 50
click at [966, 727] on textarea "Hey [PERSON_NAME] and [PERSON_NAME], we just wanted to reach out and say sorry …" at bounding box center [814, 742] width 841 height 50
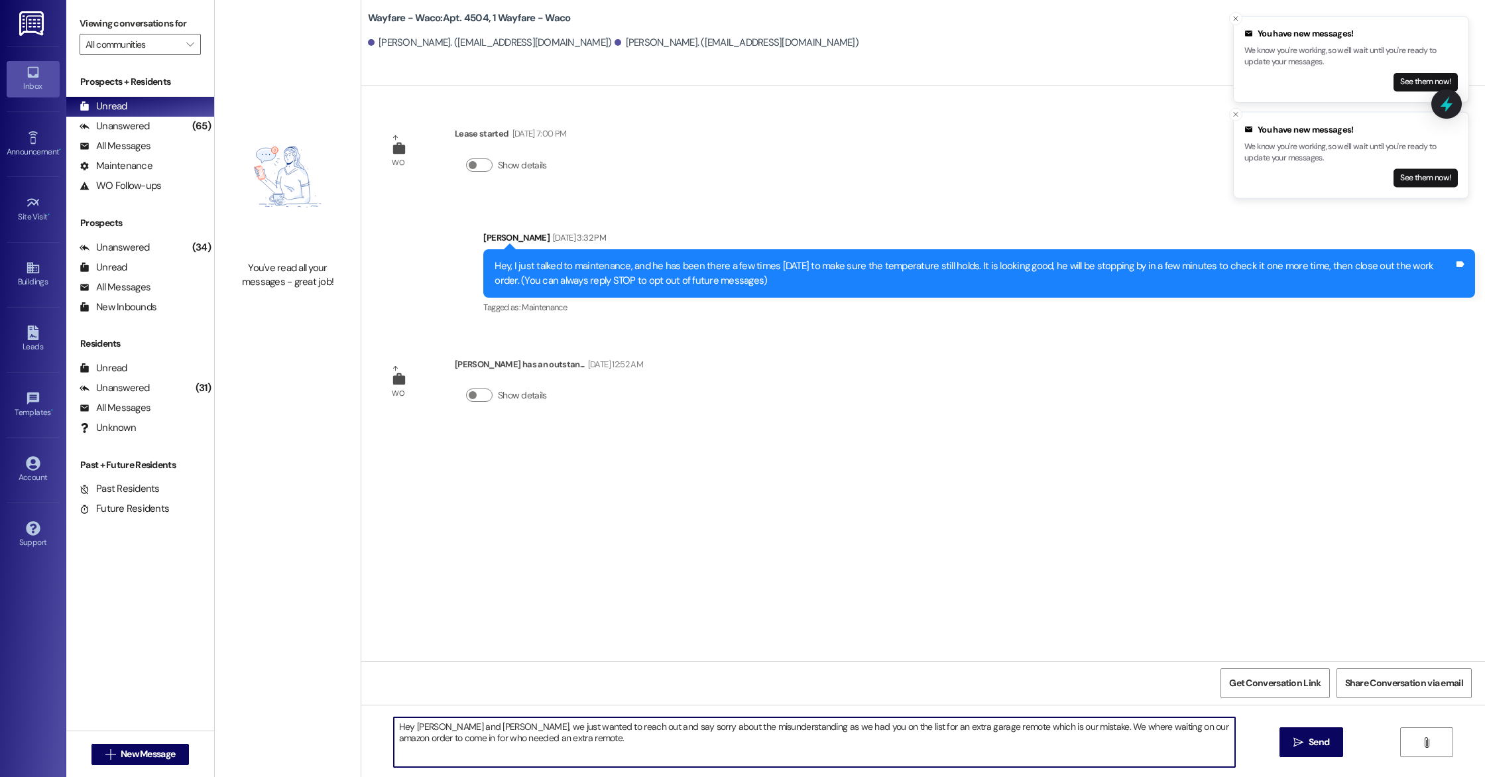
click at [642, 748] on textarea "Hey [PERSON_NAME] and [PERSON_NAME], we just wanted to reach out and say sorry …" at bounding box center [814, 742] width 841 height 50
drag, startPoint x: 1048, startPoint y: 727, endPoint x: 777, endPoint y: 723, distance: 271.1
click at [777, 723] on textarea "Hey [PERSON_NAME] and [PERSON_NAME], we just wanted to reach out and say sorry …" at bounding box center [814, 742] width 841 height 50
click at [785, 726] on textarea "Hey [PERSON_NAME] and [PERSON_NAME], we just wanted to reach out and say sorry …" at bounding box center [814, 742] width 841 height 50
click at [1098, 729] on textarea "Hey [PERSON_NAME] and [PERSON_NAME], we just wanted to reach out and say sorry …" at bounding box center [814, 742] width 841 height 50
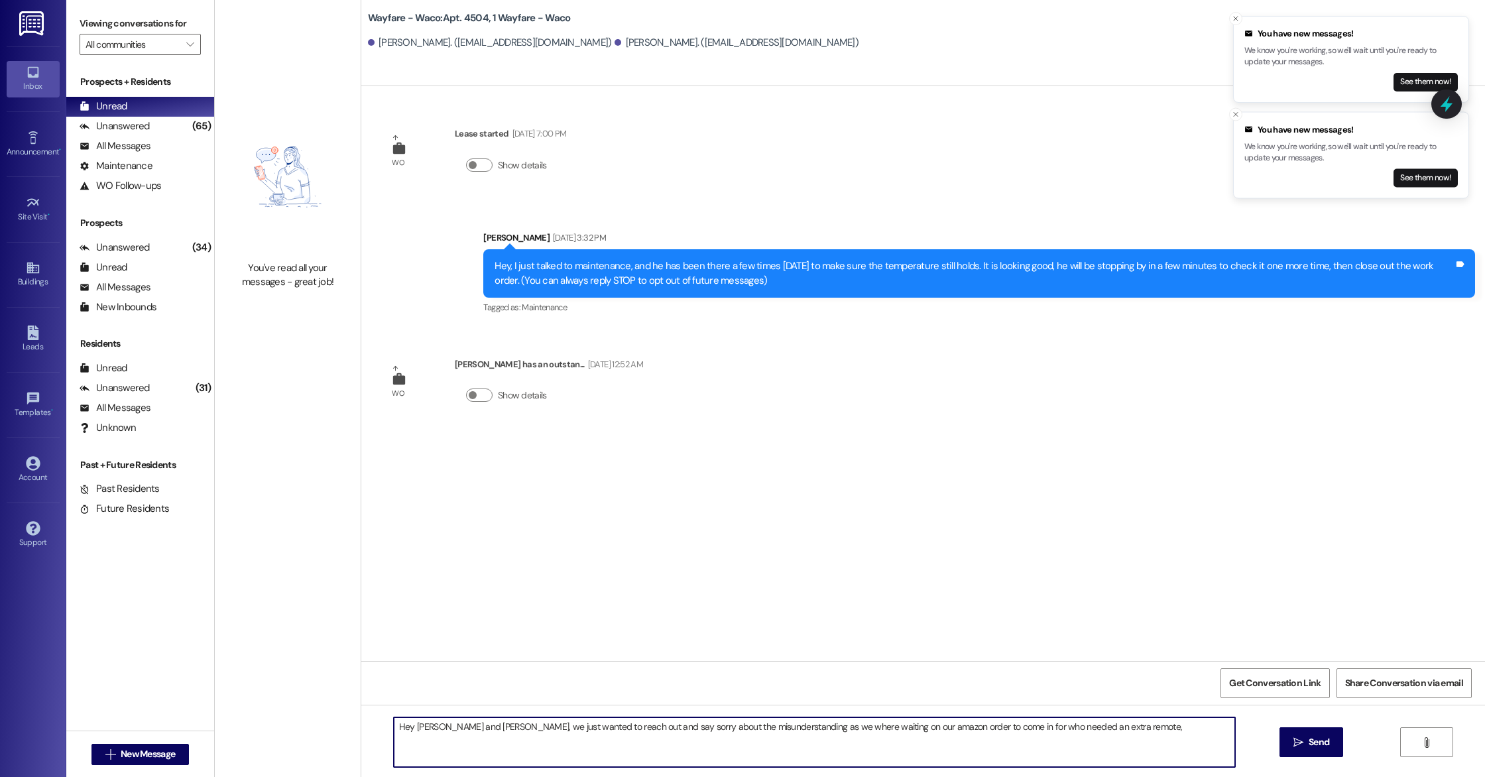
paste textarea "we had you on the list for an extra garage remote which is our mistake."
click at [1099, 726] on textarea "Hey [PERSON_NAME] and [PERSON_NAME], we just wanted to reach out and say sorry …" at bounding box center [814, 742] width 841 height 50
click at [666, 752] on textarea "Hey [PERSON_NAME] and [PERSON_NAME], we just wanted to reach out and say sorry …" at bounding box center [814, 742] width 841 height 50
click at [986, 726] on textarea "Hey [PERSON_NAME] and [PERSON_NAME], we just wanted to reach out and say sorry …" at bounding box center [814, 742] width 841 height 50
click at [1069, 740] on textarea "Hey [PERSON_NAME] and [PERSON_NAME], we just wanted to reach out and say sorry …" at bounding box center [814, 742] width 841 height 50
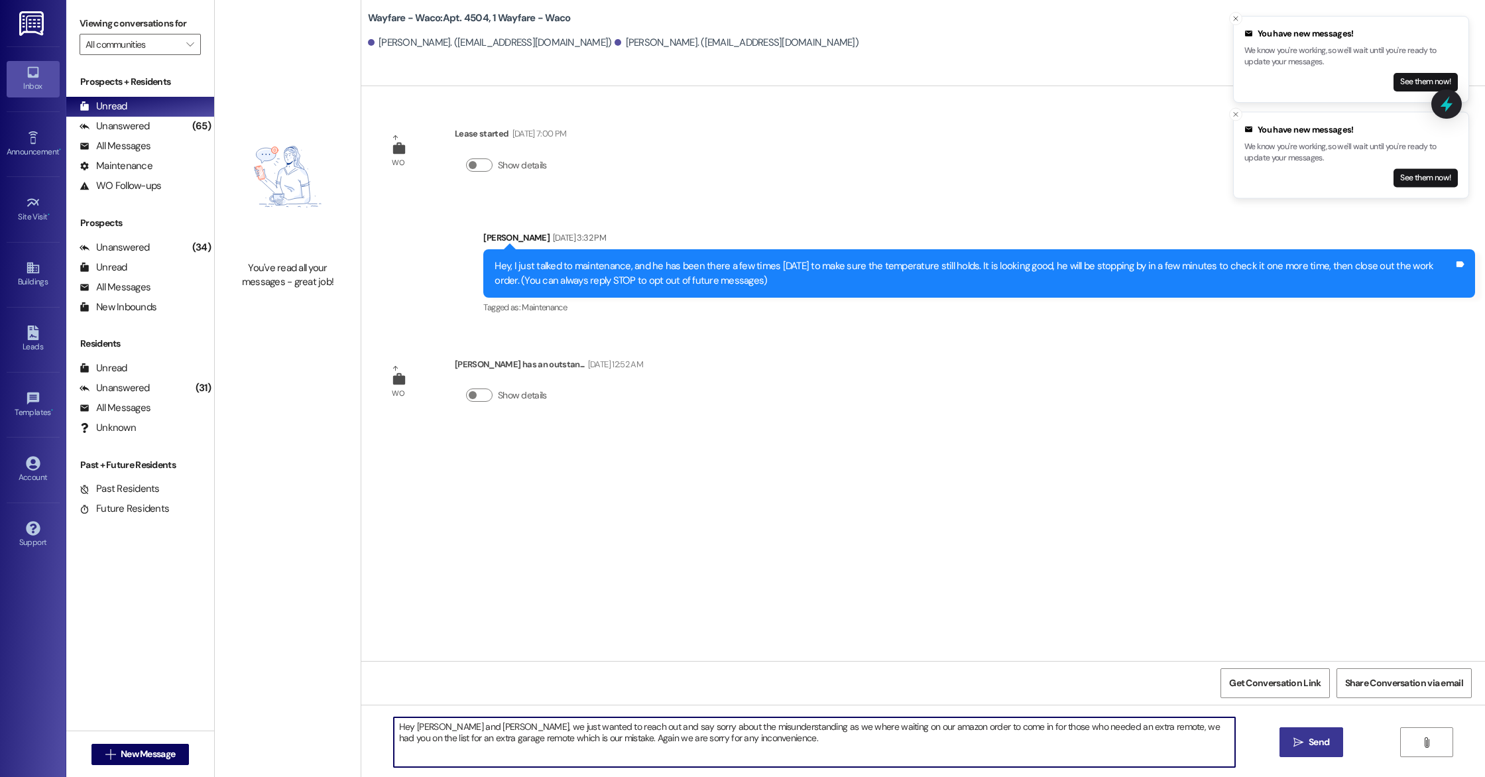
type textarea "Hey [PERSON_NAME] and [PERSON_NAME], we just wanted to reach out and say sorry …"
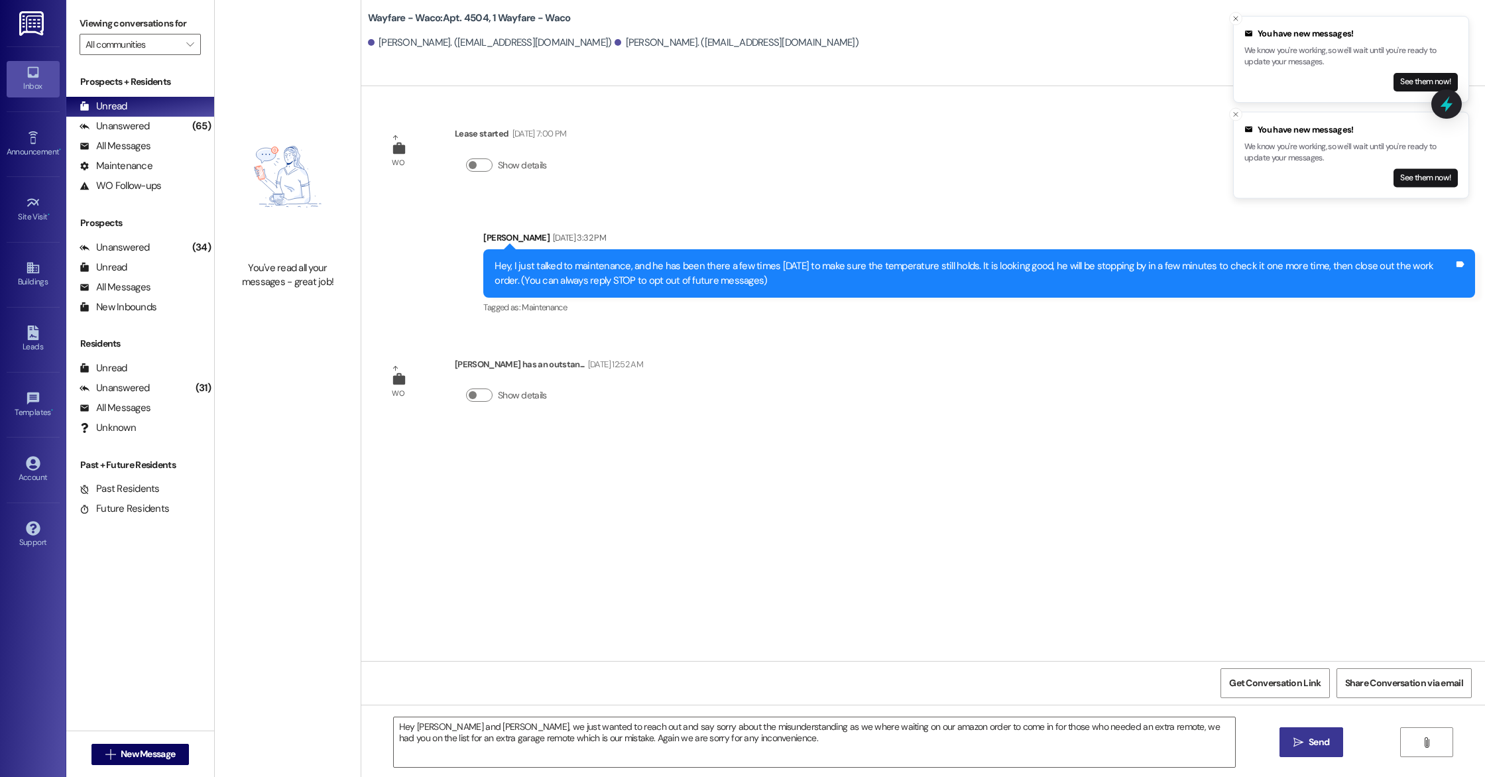
click at [1331, 747] on button " Send" at bounding box center [1311, 742] width 64 height 30
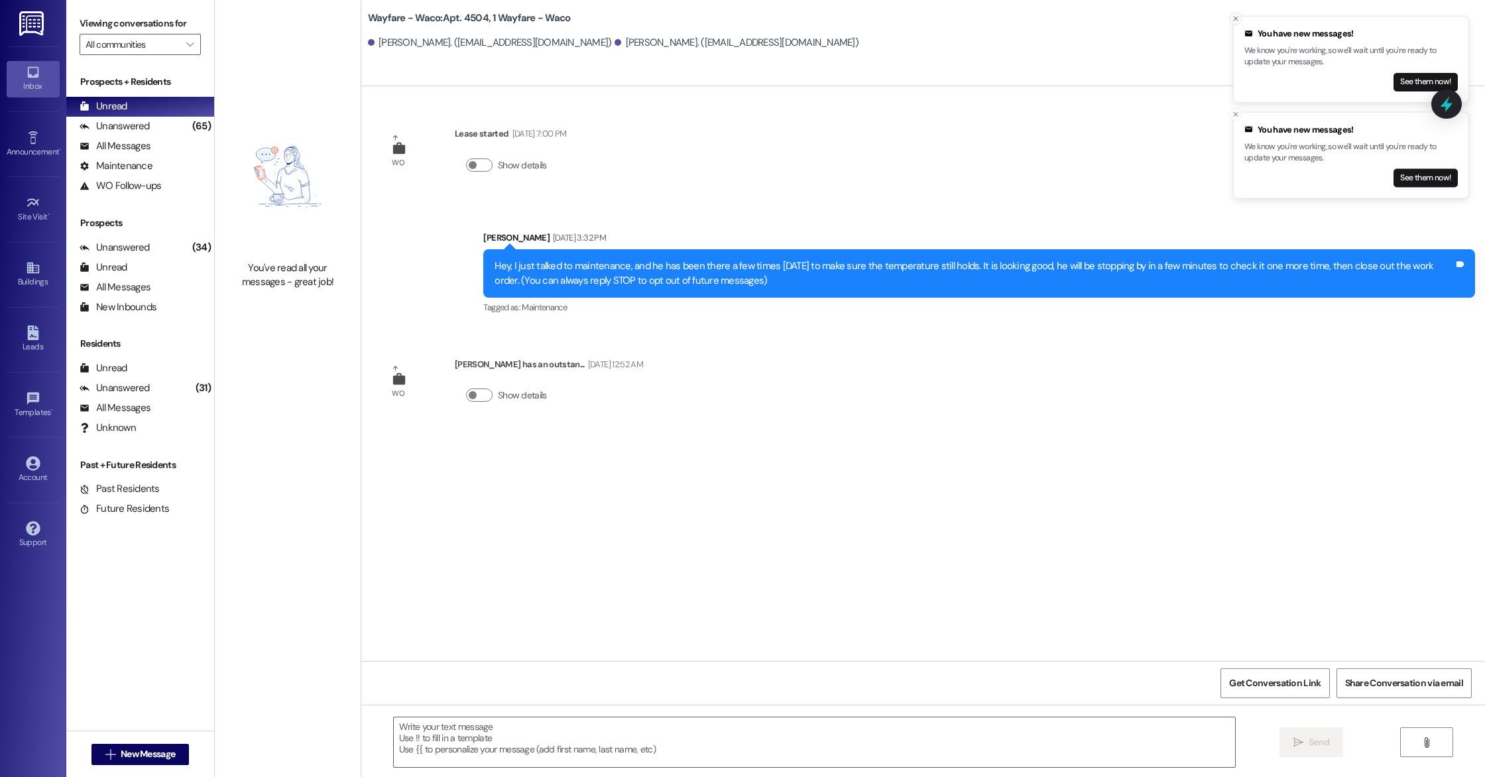
click at [1234, 18] on icon "Close toast" at bounding box center [1236, 19] width 8 height 8
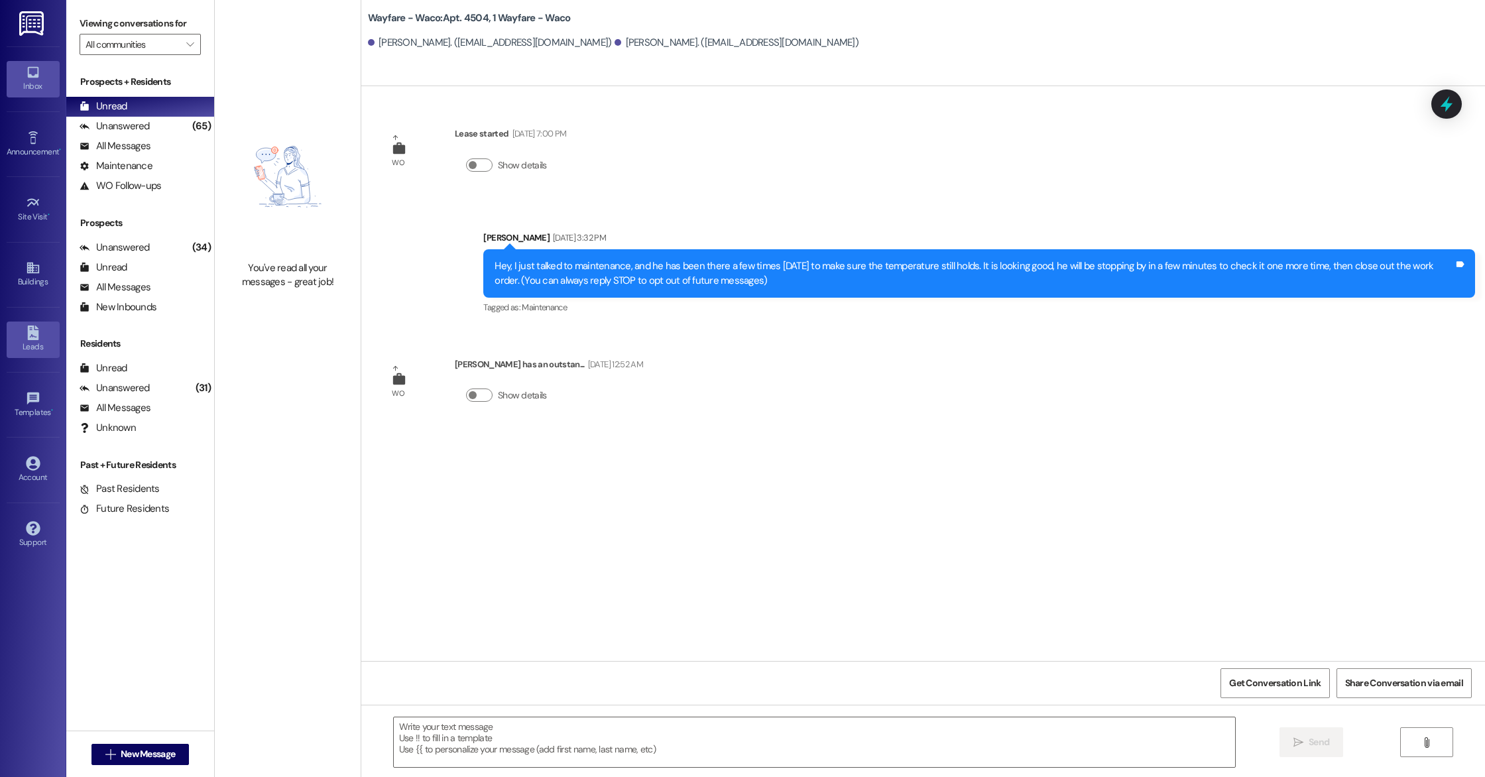
click at [46, 351] on div "Leads" at bounding box center [33, 346] width 66 height 13
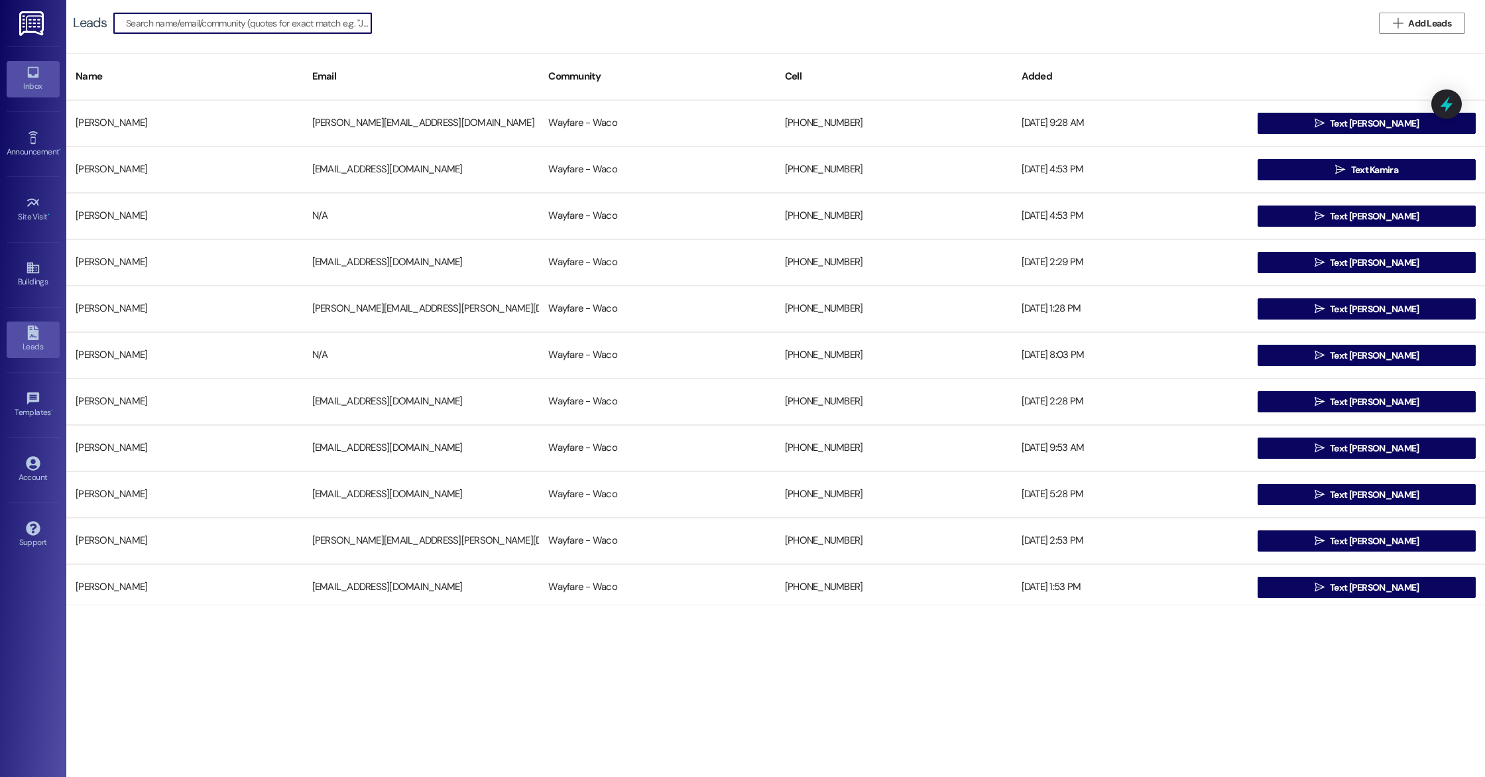
click at [34, 89] on div "Inbox" at bounding box center [33, 86] width 66 height 13
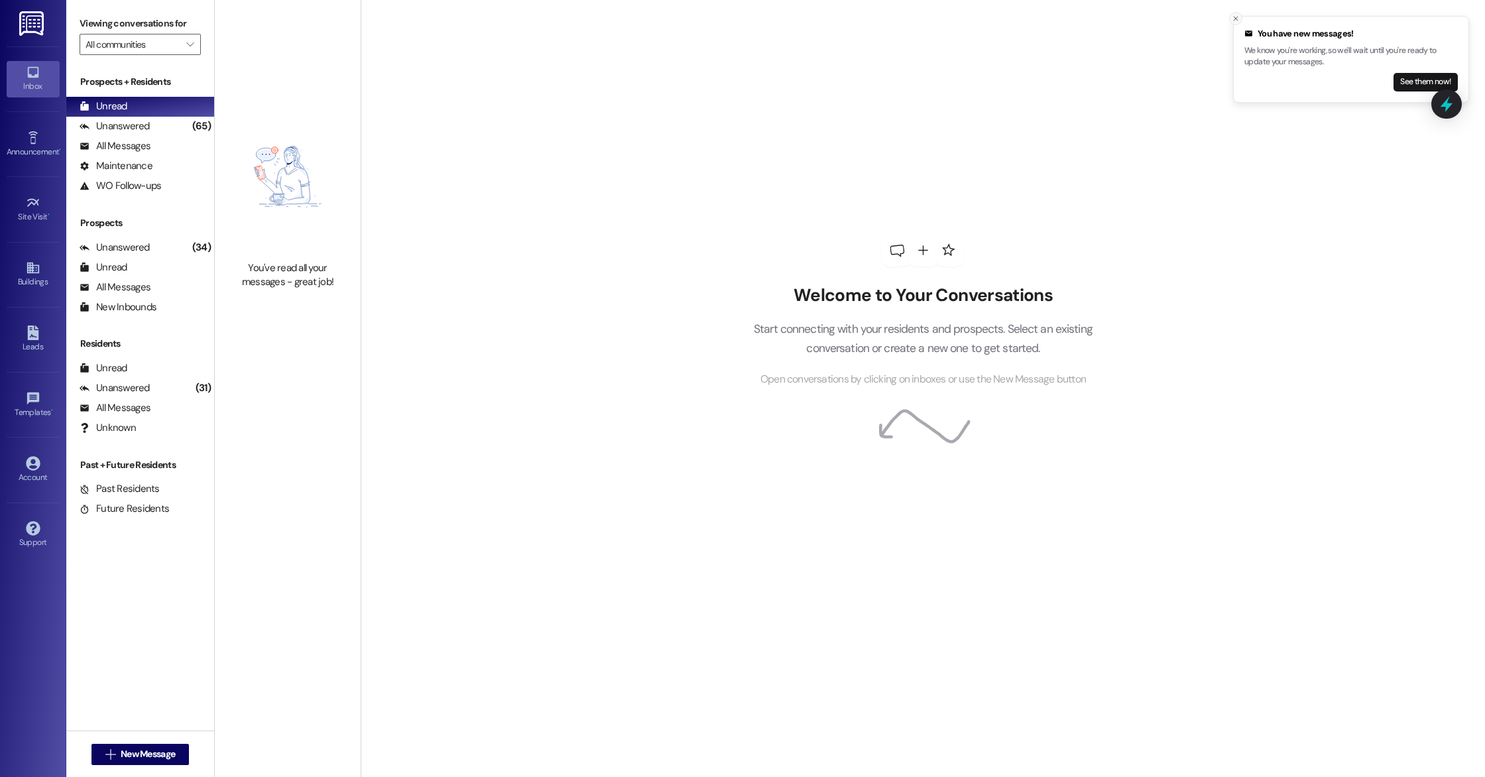
click at [1236, 13] on button "Close toast" at bounding box center [1235, 18] width 13 height 13
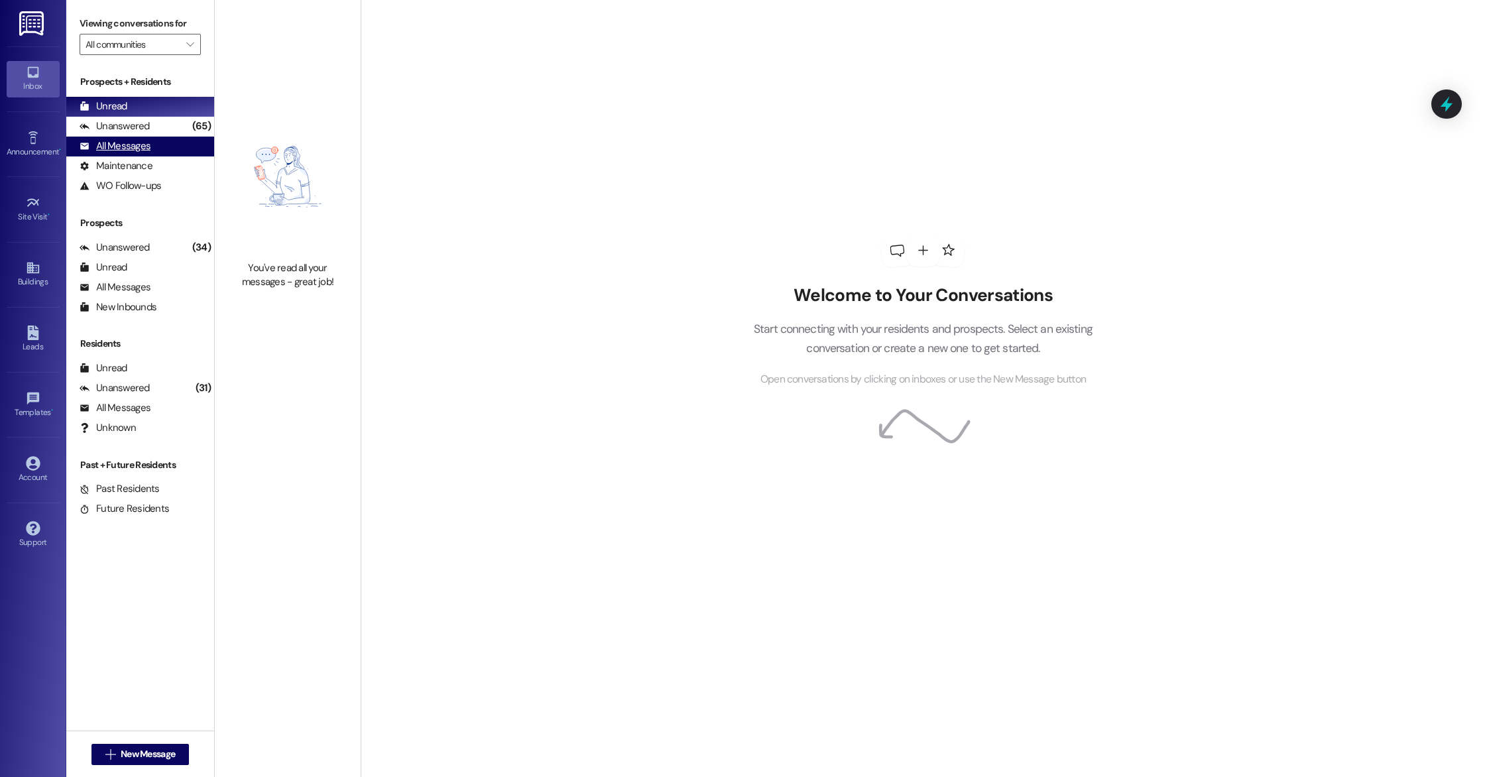
click at [130, 147] on div "All Messages" at bounding box center [115, 146] width 71 height 14
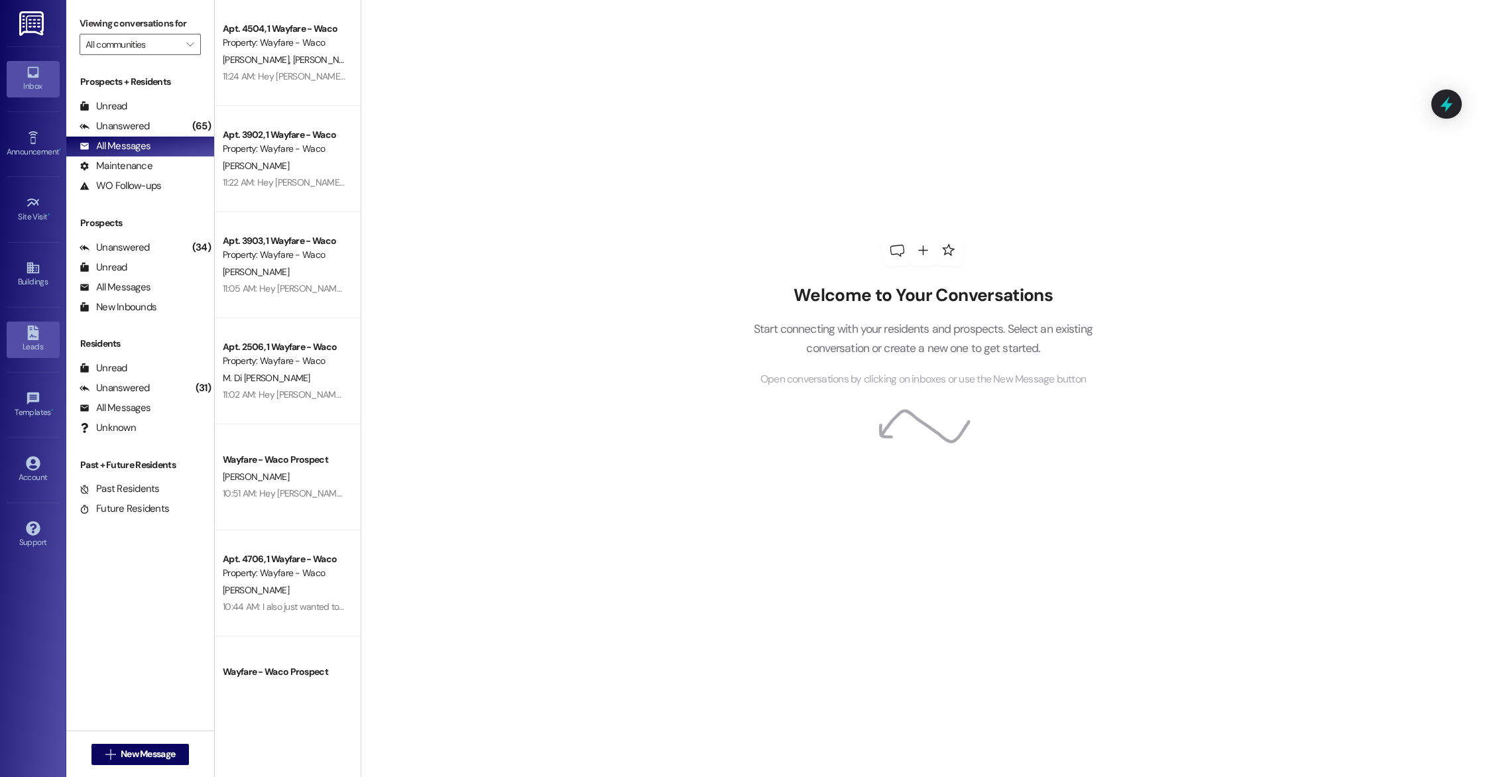
click at [34, 341] on div "Leads" at bounding box center [33, 346] width 66 height 13
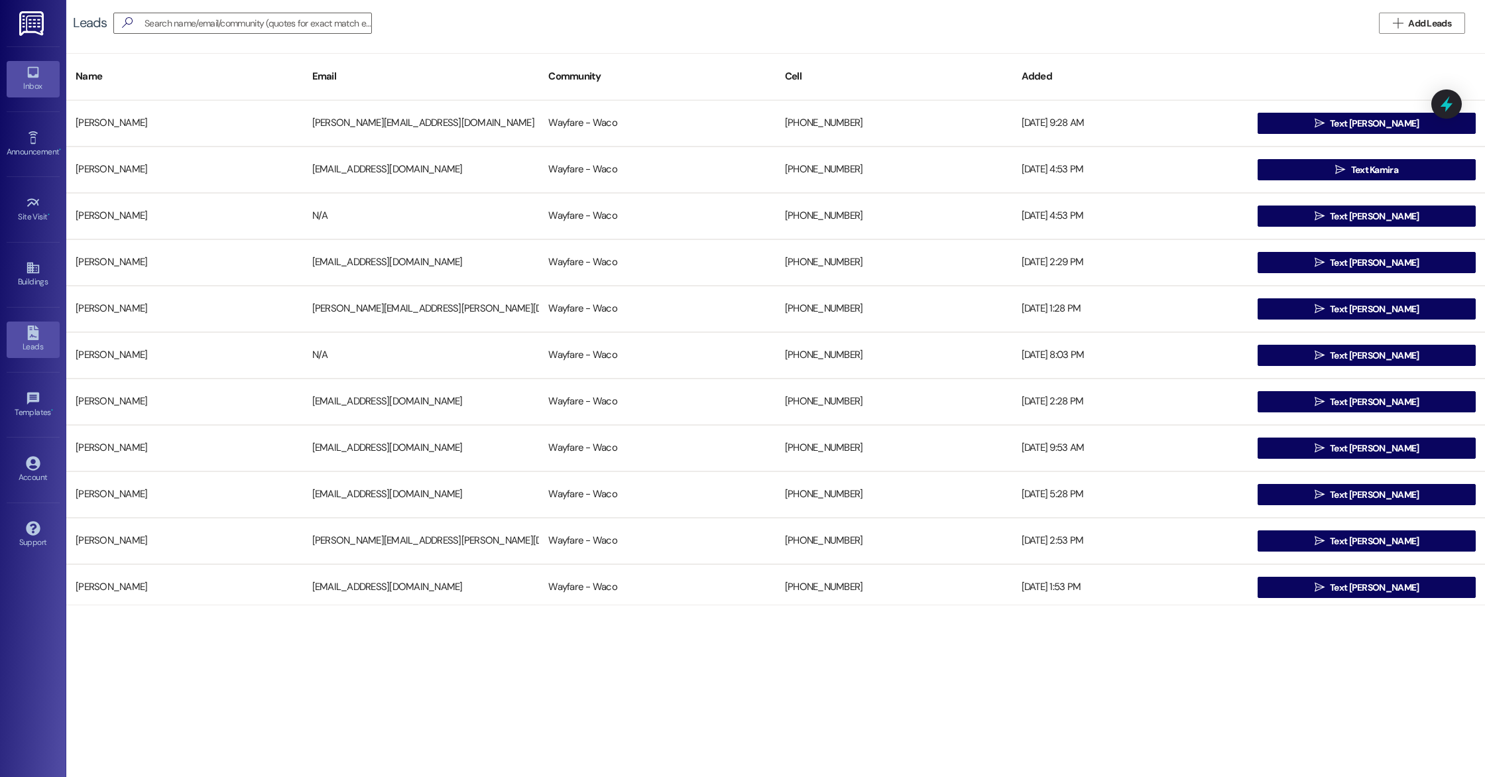
click at [36, 76] on icon at bounding box center [32, 72] width 11 height 11
